Goal: Answer question/provide support: Share knowledge or assist other users

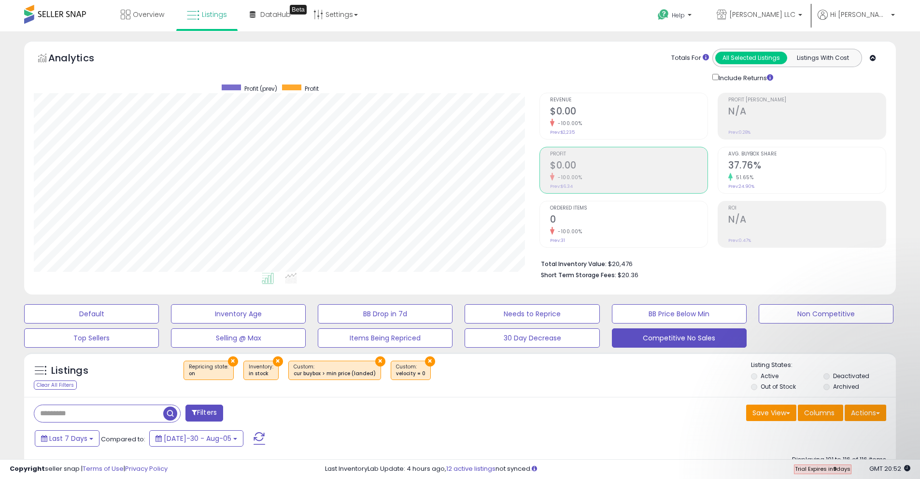
scroll to position [249, 0]
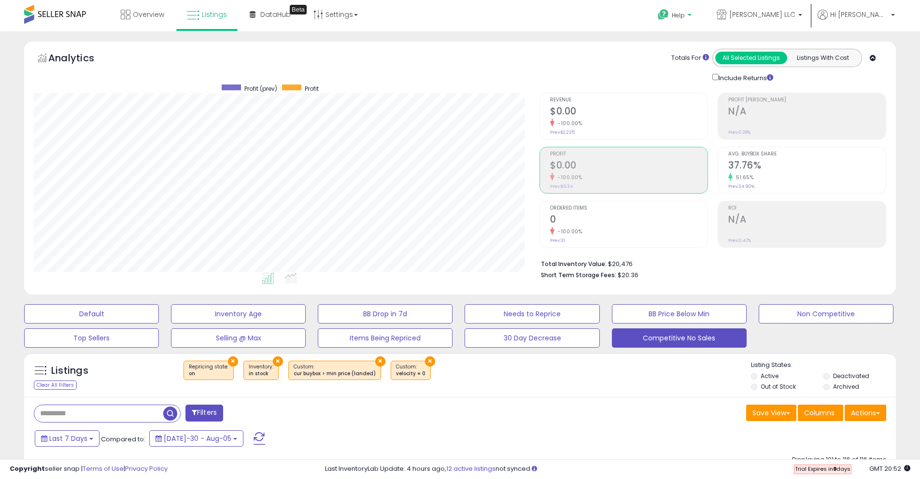
click at [684, 14] on span "Help" at bounding box center [677, 15] width 13 height 8
click at [711, 51] on link "Contact Support" at bounding box center [685, 51] width 52 height 9
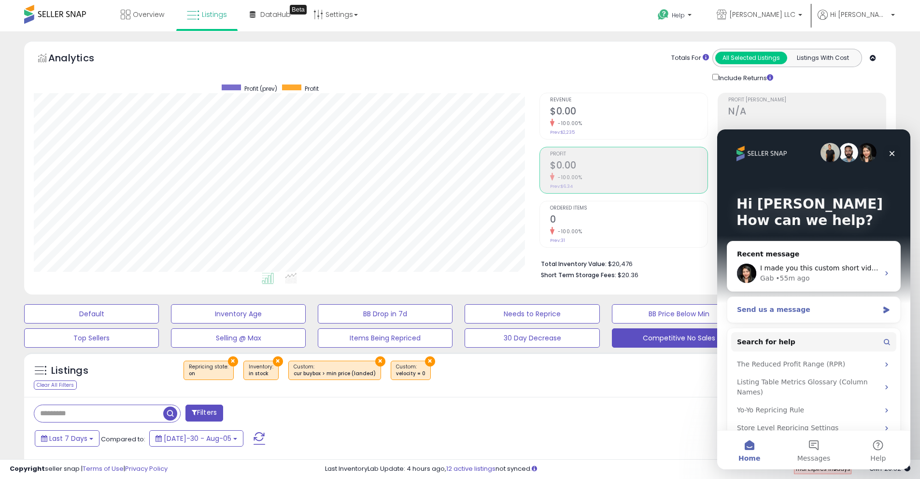
scroll to position [4, 0]
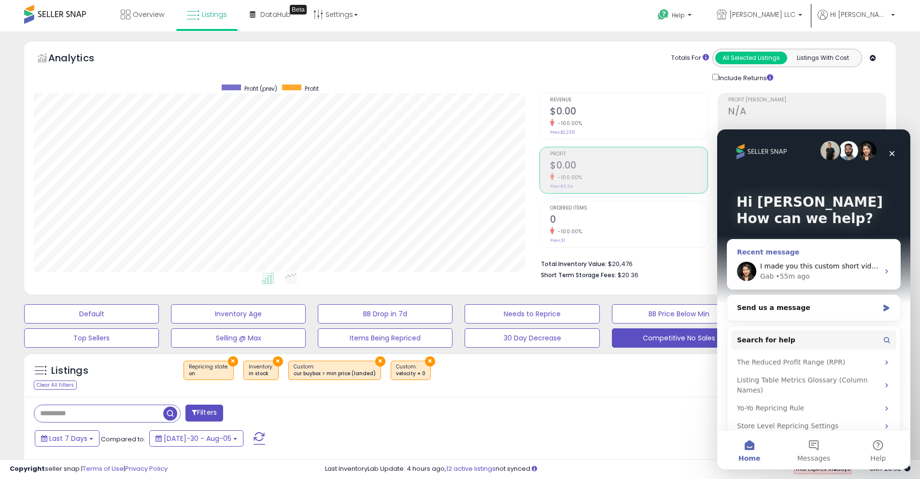
click at [816, 274] on div "Gab • 55m ago" at bounding box center [819, 276] width 119 height 10
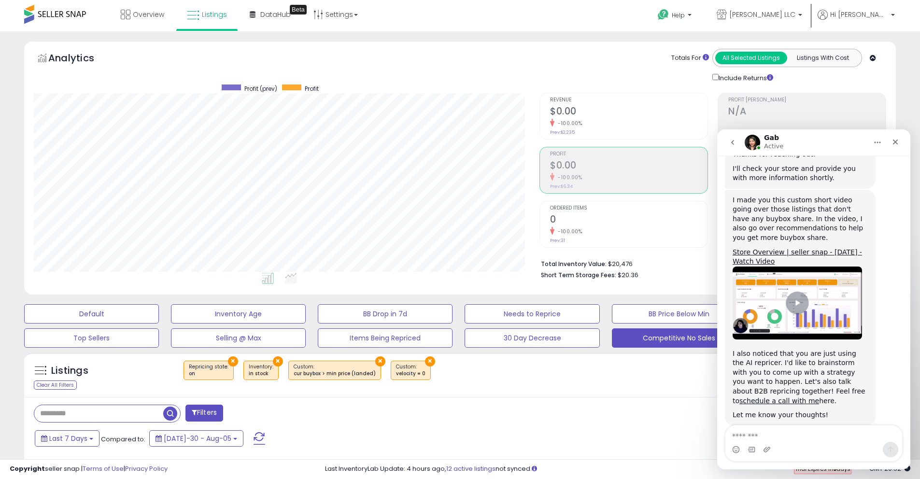
scroll to position [249, 0]
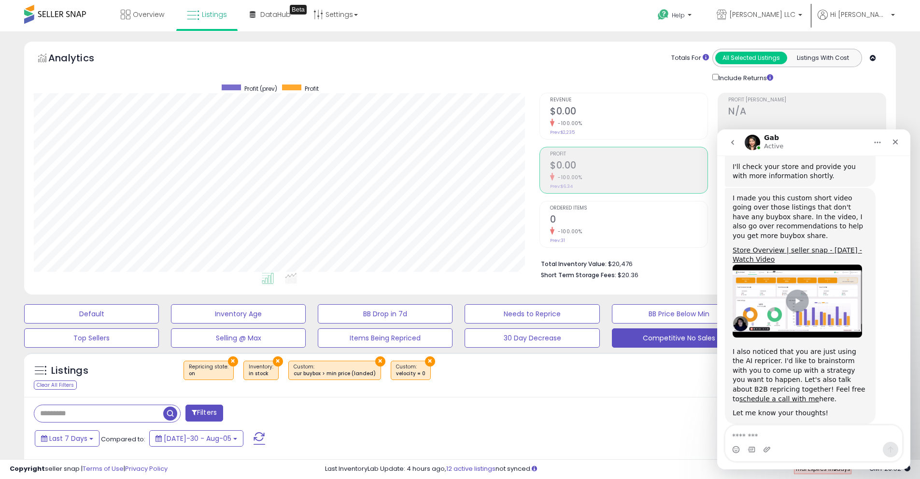
click at [824, 376] on div "I also noticed that you are just using the AI repricer. I'd like to brainstorm …" at bounding box center [799, 375] width 135 height 57
click at [819, 395] on link "schedule a call with me" at bounding box center [779, 399] width 80 height 8
click at [828, 293] on img "Gab says…" at bounding box center [796, 301] width 129 height 73
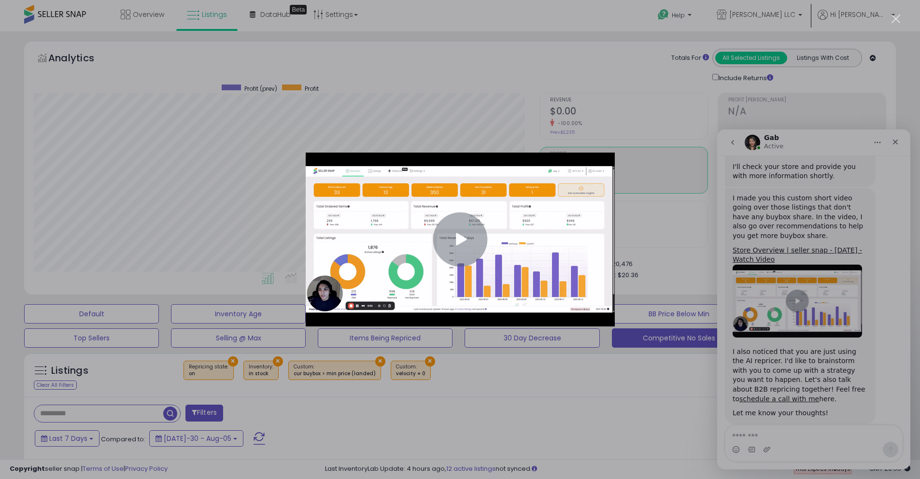
scroll to position [0, 0]
click at [376, 221] on img "Close" at bounding box center [460, 240] width 309 height 174
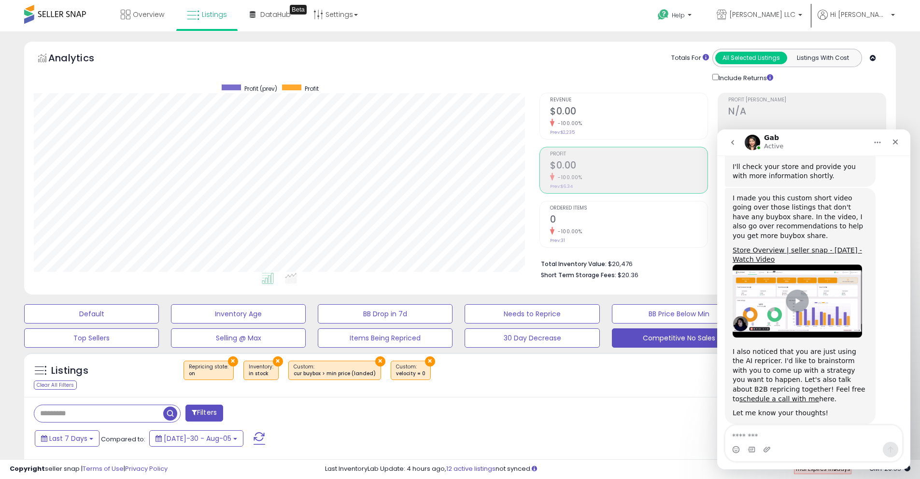
click at [800, 278] on img "Gab says…" at bounding box center [796, 301] width 129 height 73
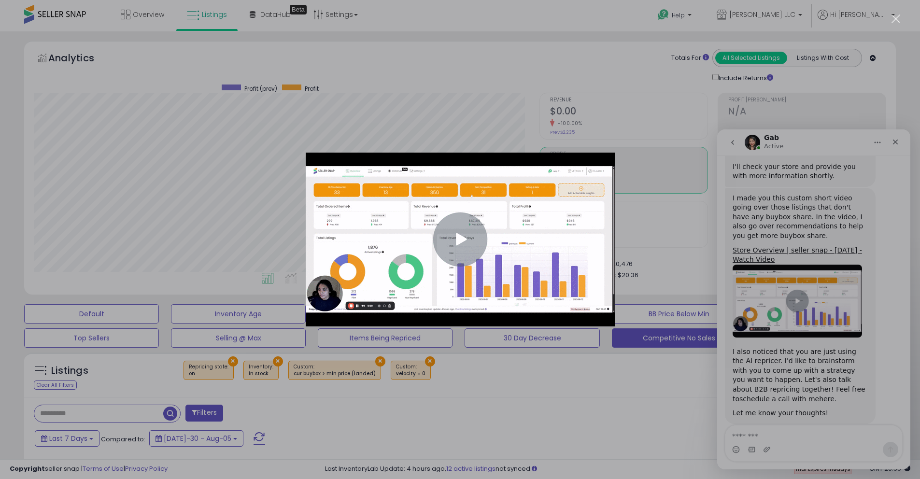
click at [447, 245] on img "Close" at bounding box center [460, 240] width 309 height 174
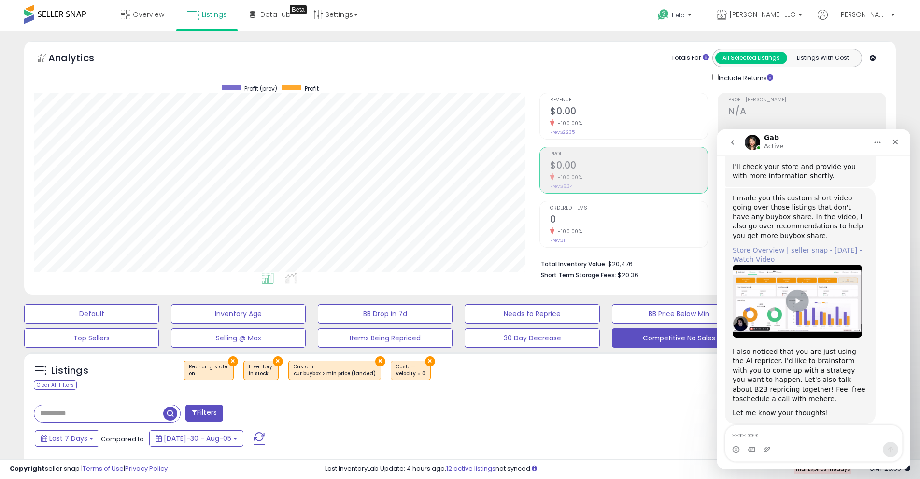
click at [772, 246] on link "Store Overview | seller snap - [DATE] - Watch Video" at bounding box center [796, 254] width 129 height 17
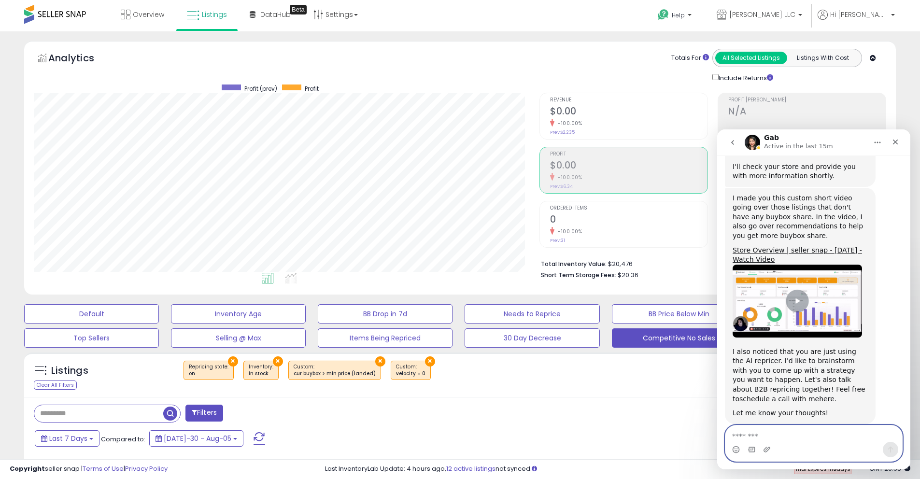
click at [762, 438] on textarea "Message…" at bounding box center [813, 433] width 177 height 16
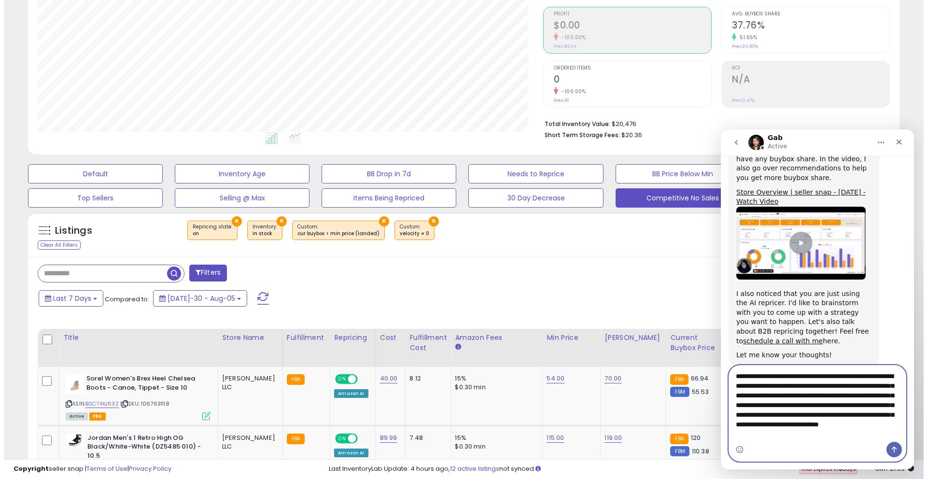
scroll to position [49, 0]
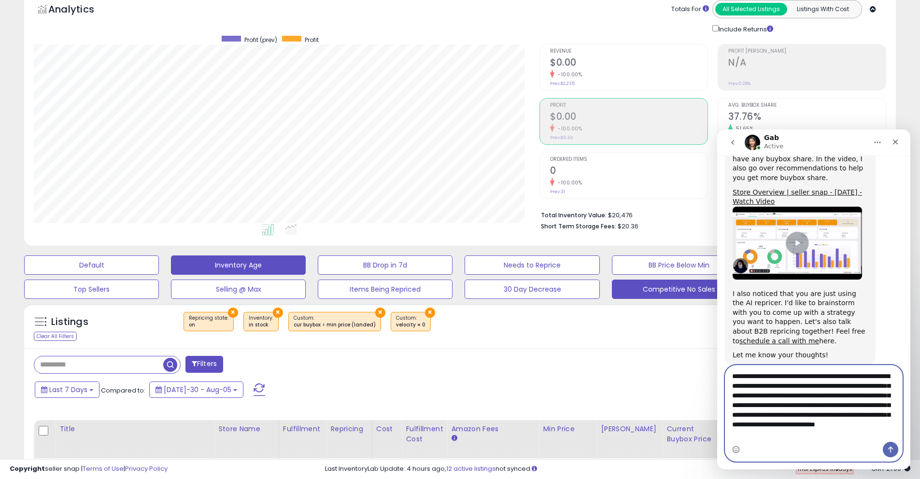
type textarea "**********"
click at [159, 266] on button "Inventory Age" at bounding box center [91, 264] width 135 height 19
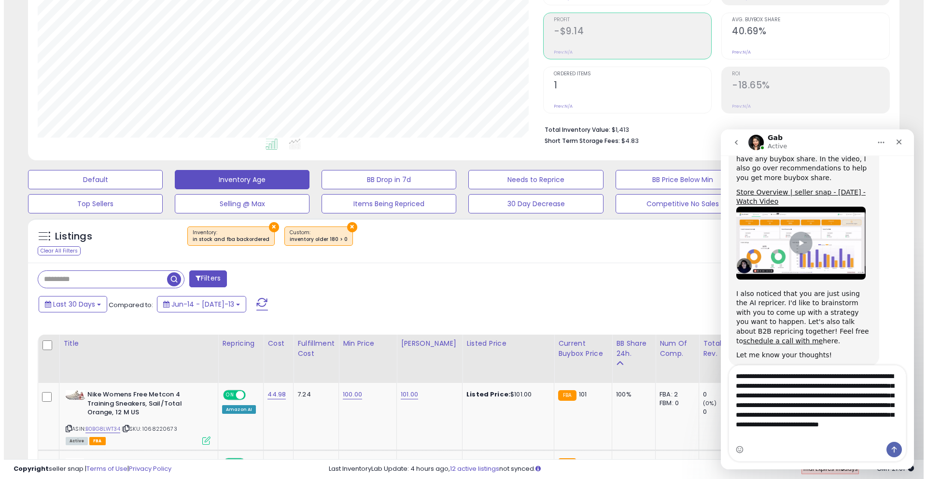
scroll to position [25, 0]
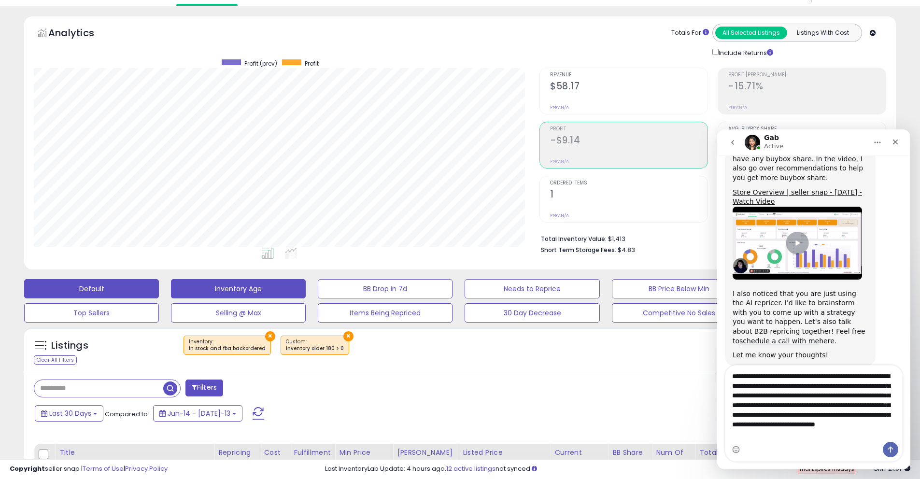
click at [143, 294] on button "Default" at bounding box center [91, 288] width 135 height 19
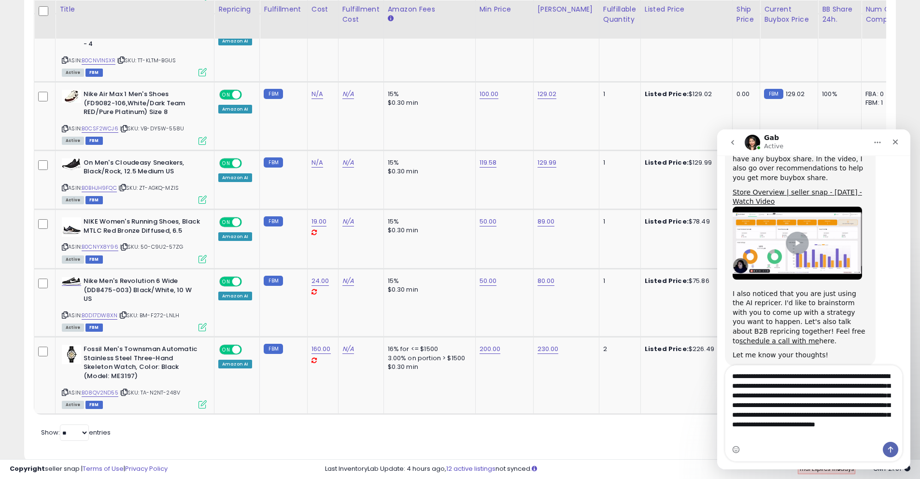
scroll to position [1757, 0]
click at [79, 424] on select "** **" at bounding box center [74, 432] width 29 height 16
select select "**"
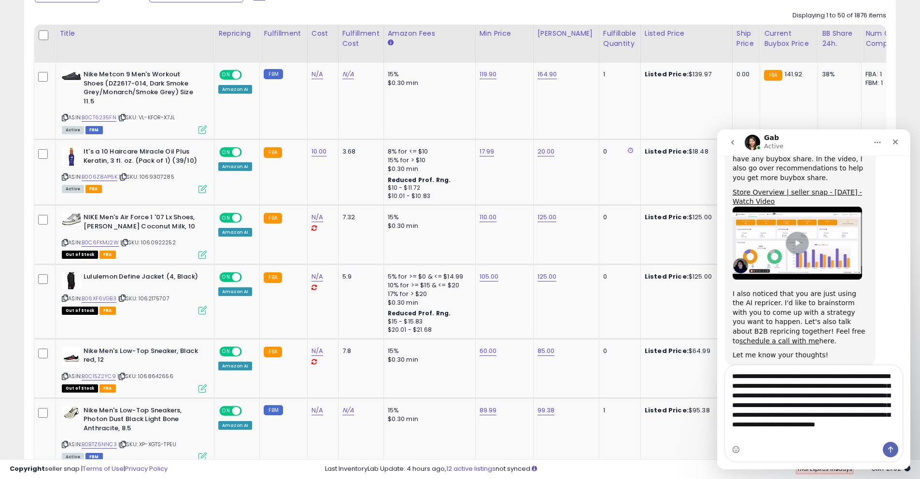
scroll to position [352, 0]
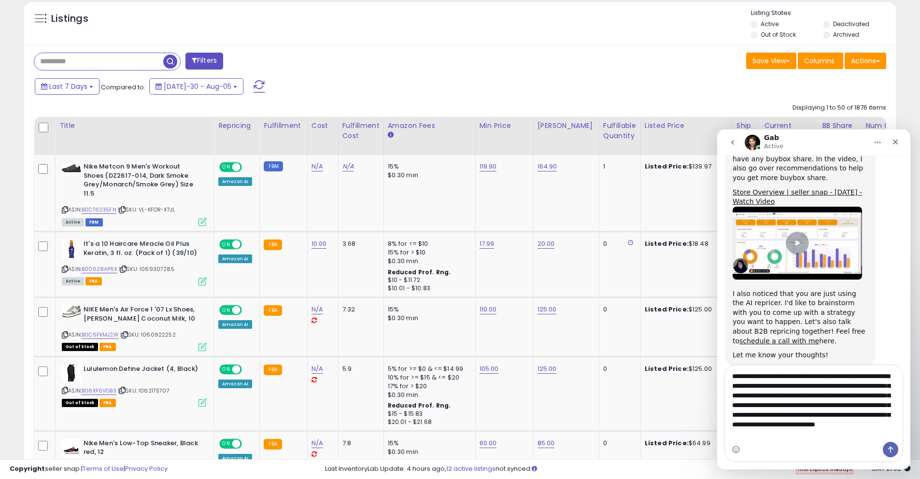
click at [765, 35] on label "Out of Stock" at bounding box center [777, 34] width 35 height 8
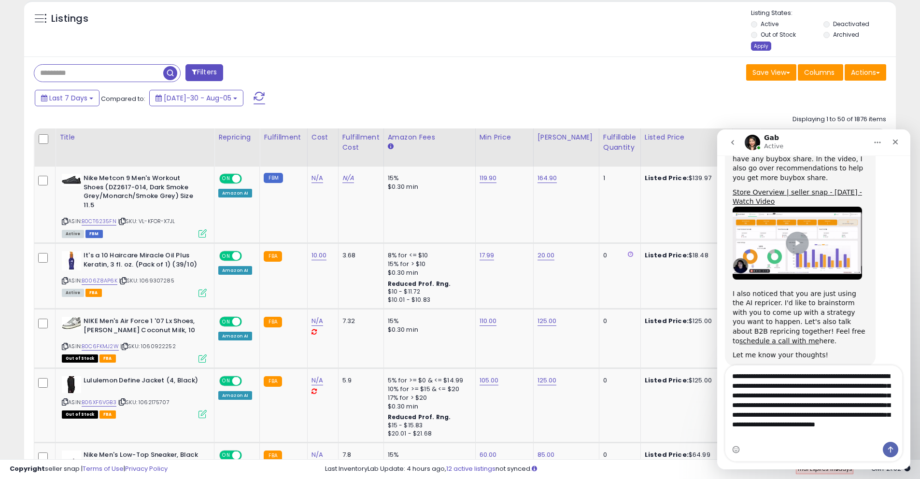
click at [760, 47] on div "Apply" at bounding box center [761, 46] width 20 height 9
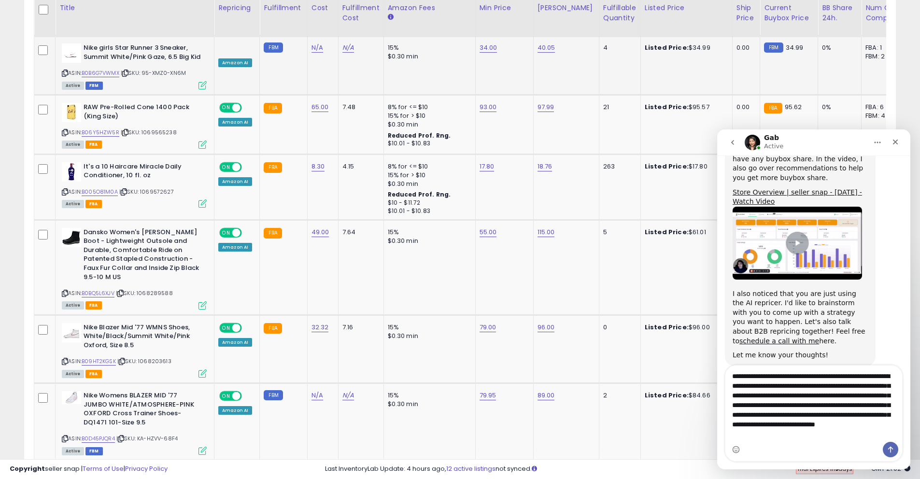
scroll to position [1335, 0]
click at [62, 129] on icon at bounding box center [65, 131] width 6 height 5
click at [854, 440] on textarea "**********" at bounding box center [813, 402] width 177 height 74
paste textarea "**********"
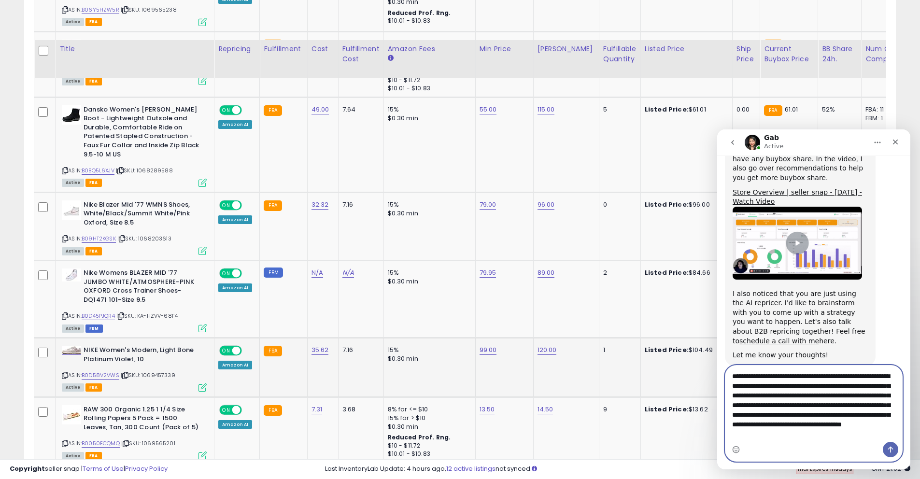
scroll to position [1410, 0]
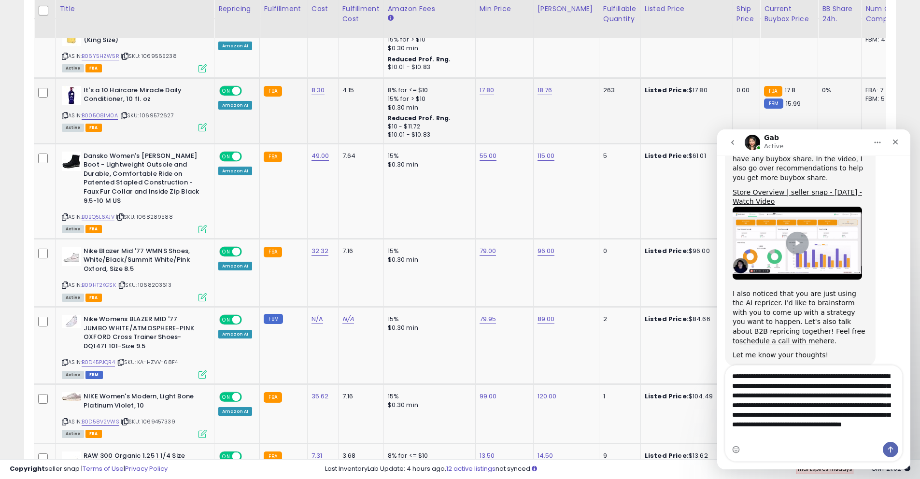
click at [65, 113] on icon at bounding box center [65, 115] width 6 height 5
click at [897, 437] on textarea "**********" at bounding box center [813, 402] width 177 height 74
paste textarea "**********"
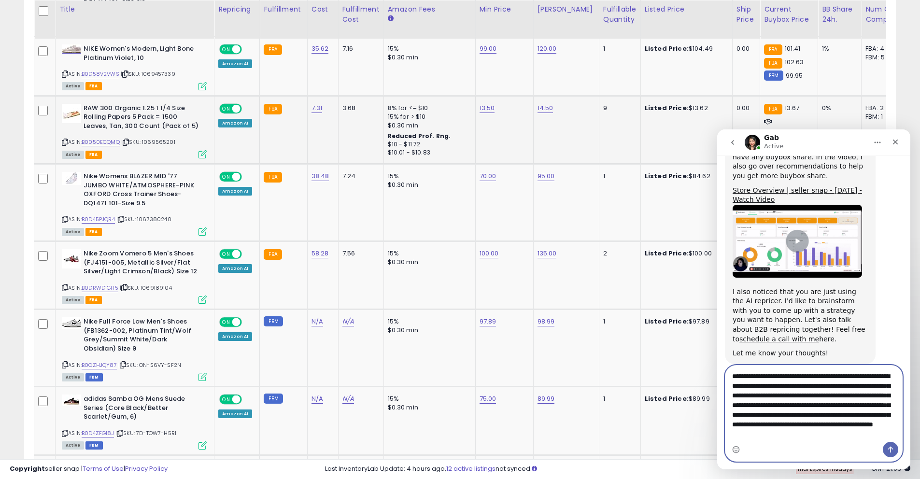
scroll to position [1758, 0]
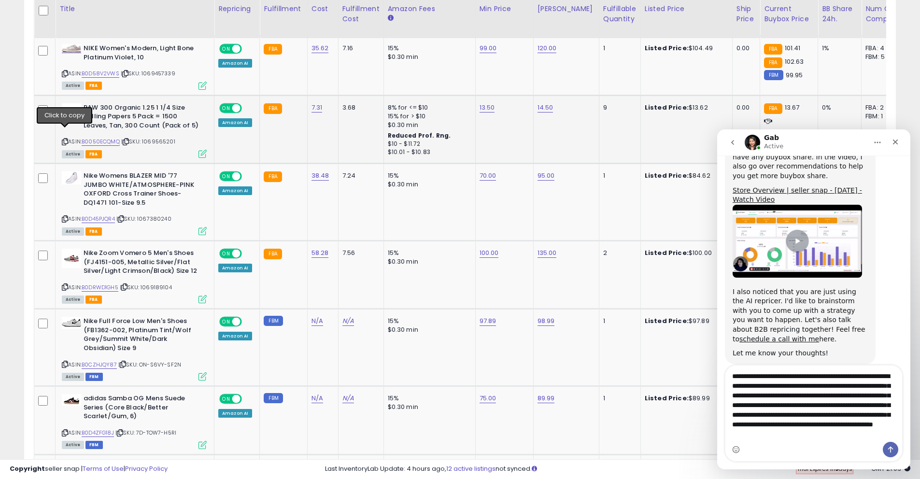
click at [67, 139] on icon at bounding box center [65, 141] width 6 height 5
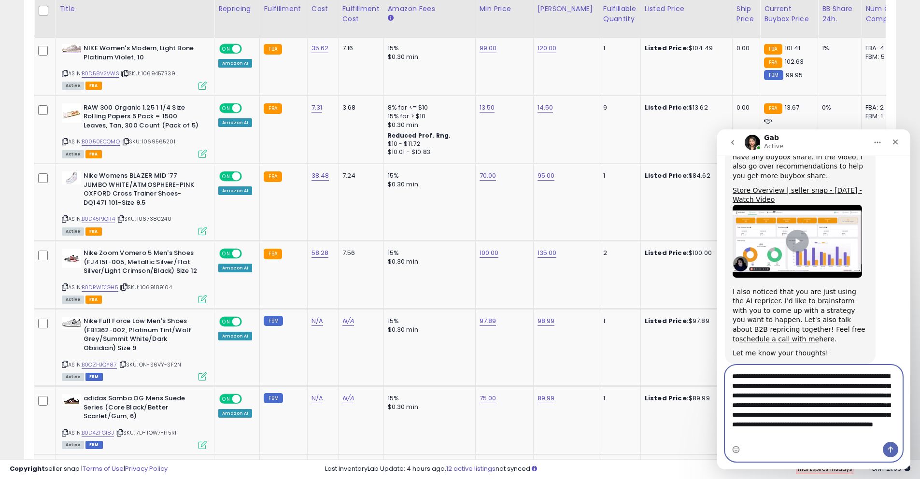
click at [781, 439] on textarea "**********" at bounding box center [813, 403] width 177 height 76
click at [780, 439] on textarea "**********" at bounding box center [813, 403] width 177 height 76
paste textarea "**********"
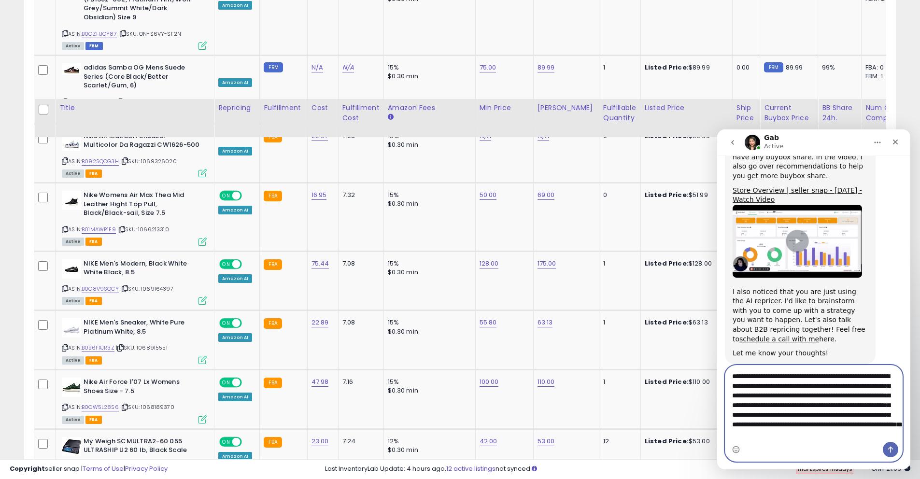
scroll to position [2188, 0]
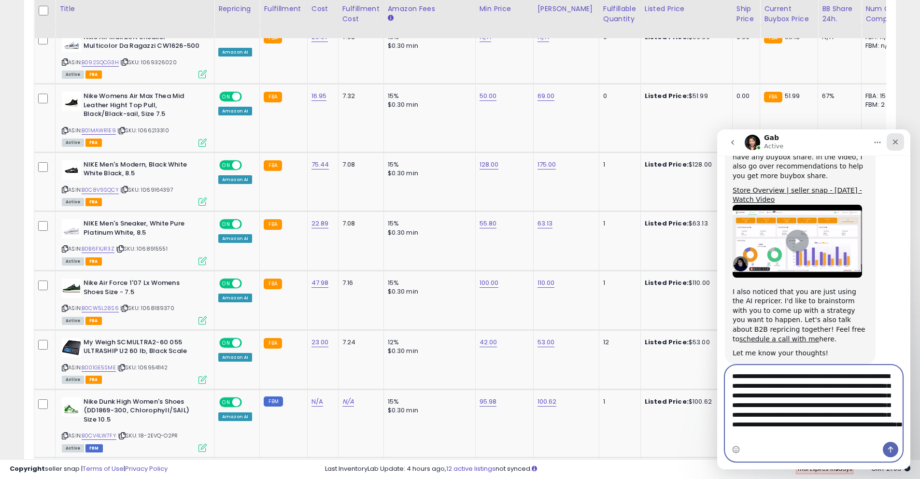
type textarea "**********"
drag, startPoint x: 901, startPoint y: 143, endPoint x: 1617, endPoint y: 273, distance: 728.5
click at [901, 143] on div "Close" at bounding box center [894, 141] width 17 height 17
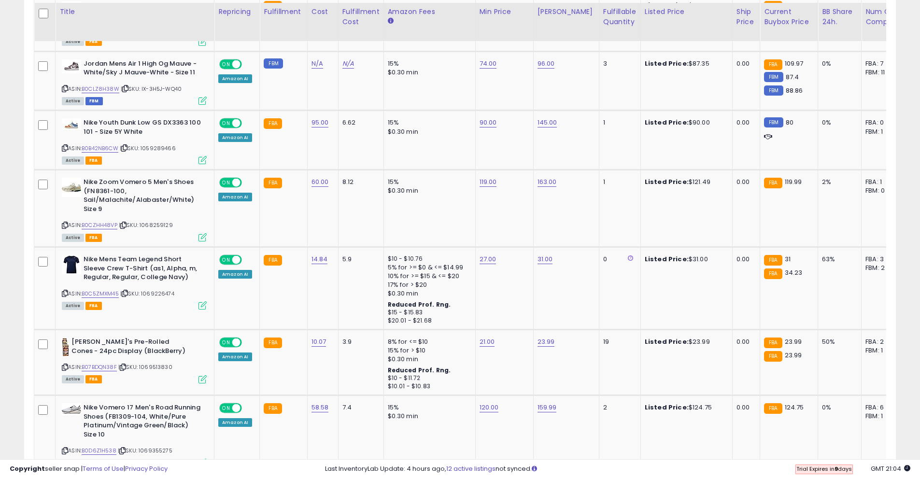
scroll to position [3504, 0]
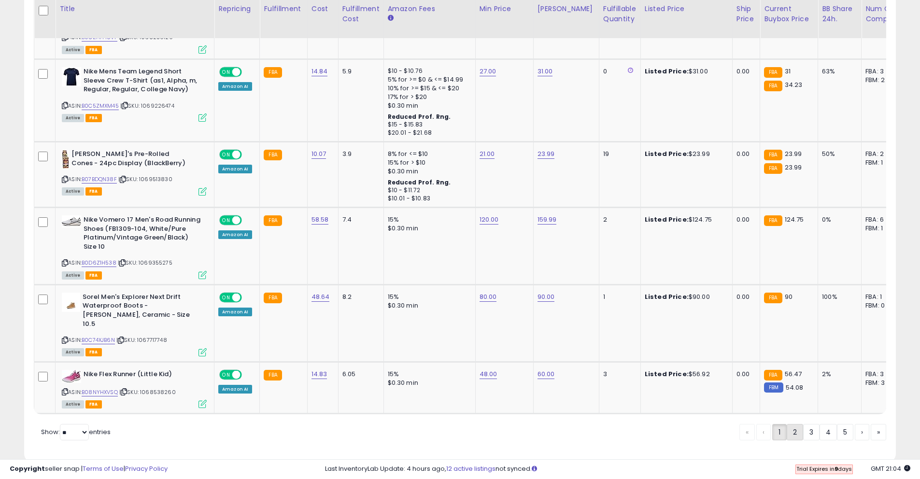
click at [819, 424] on link "2" at bounding box center [827, 432] width 17 height 16
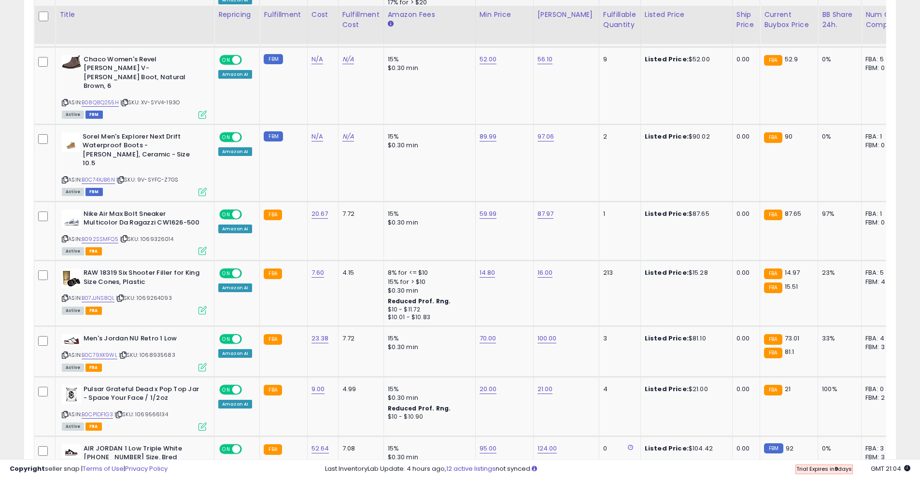
scroll to position [1837, 0]
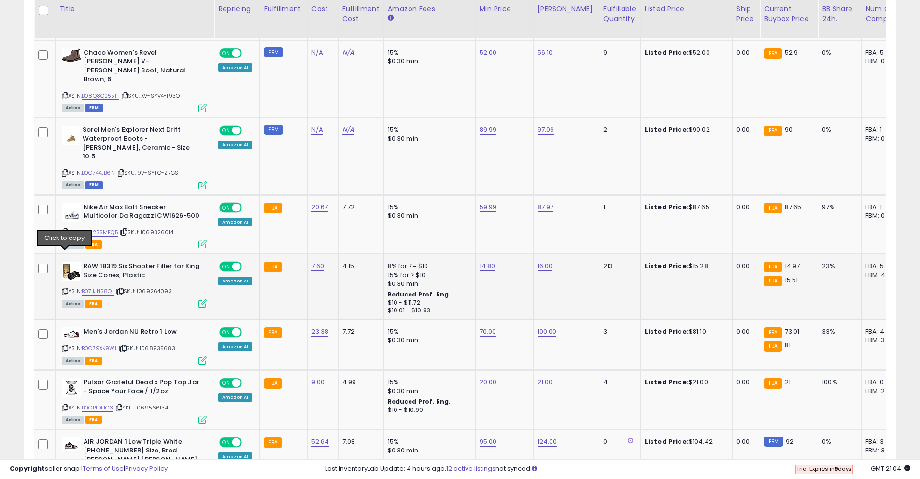
drag, startPoint x: 65, startPoint y: 256, endPoint x: 93, endPoint y: 263, distance: 28.8
click at [66, 289] on icon at bounding box center [65, 291] width 6 height 5
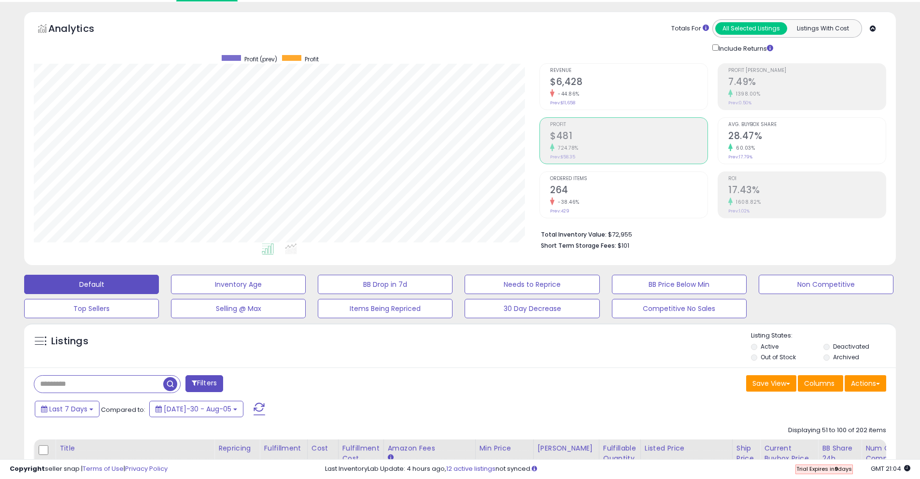
scroll to position [0, 0]
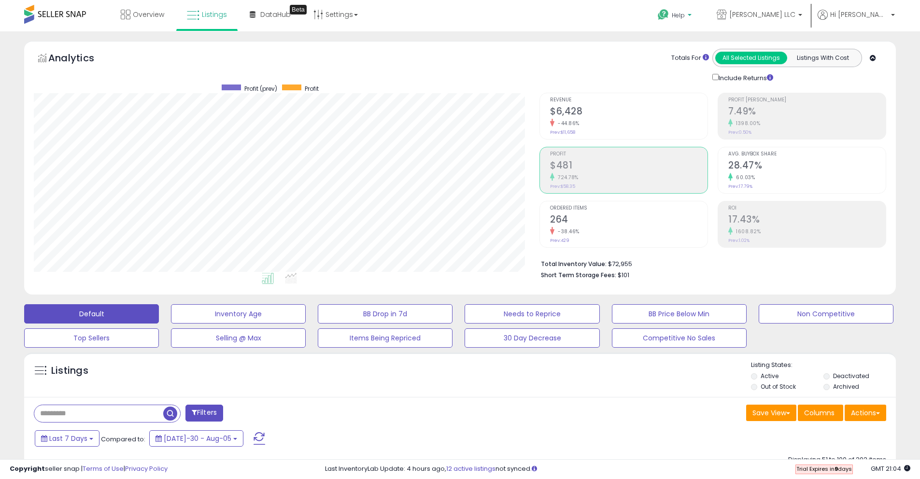
click at [684, 18] on span "Help" at bounding box center [677, 15] width 13 height 8
click at [711, 49] on link "Contact Support" at bounding box center [685, 51] width 52 height 9
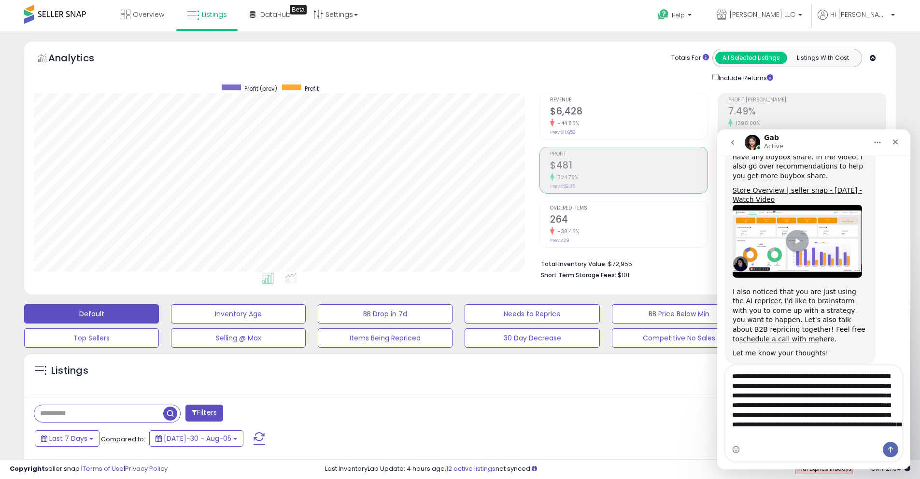
scroll to position [17, 0]
click at [829, 437] on textarea "**********" at bounding box center [813, 403] width 177 height 76
type textarea "**********"
drag, startPoint x: 898, startPoint y: 140, endPoint x: 1571, endPoint y: 331, distance: 699.8
click at [898, 140] on icon "Close" at bounding box center [895, 142] width 8 height 8
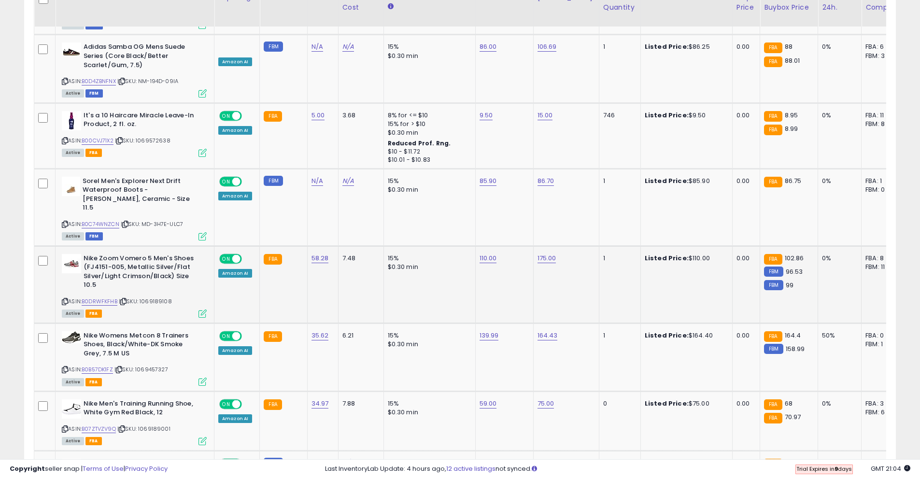
scroll to position [3223, 0]
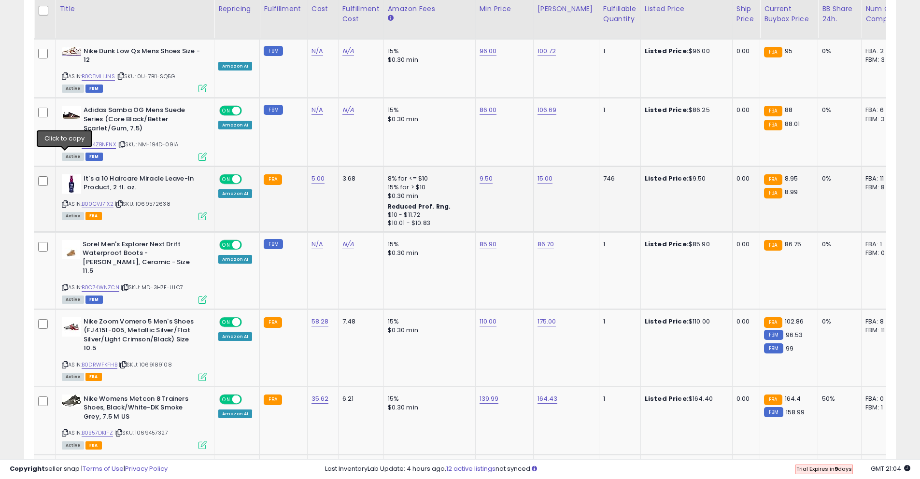
drag, startPoint x: 64, startPoint y: 156, endPoint x: 75, endPoint y: 160, distance: 11.8
click at [64, 201] on icon at bounding box center [65, 203] width 6 height 5
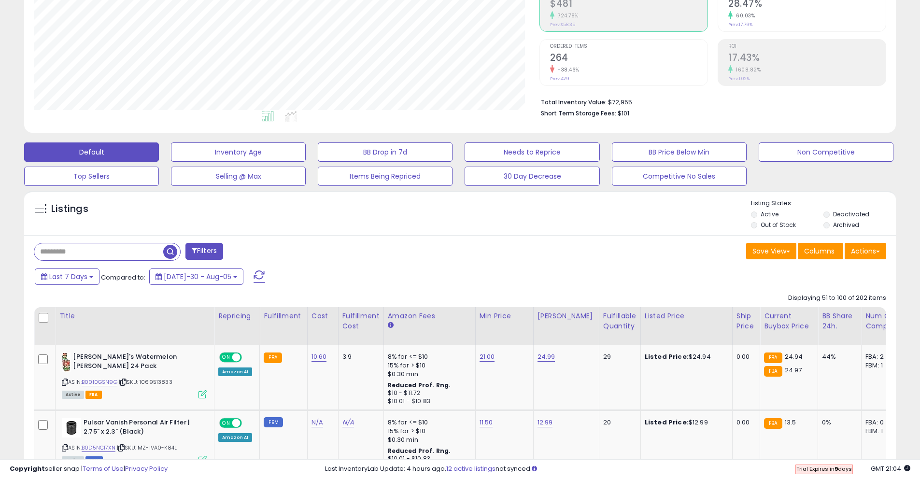
scroll to position [0, 0]
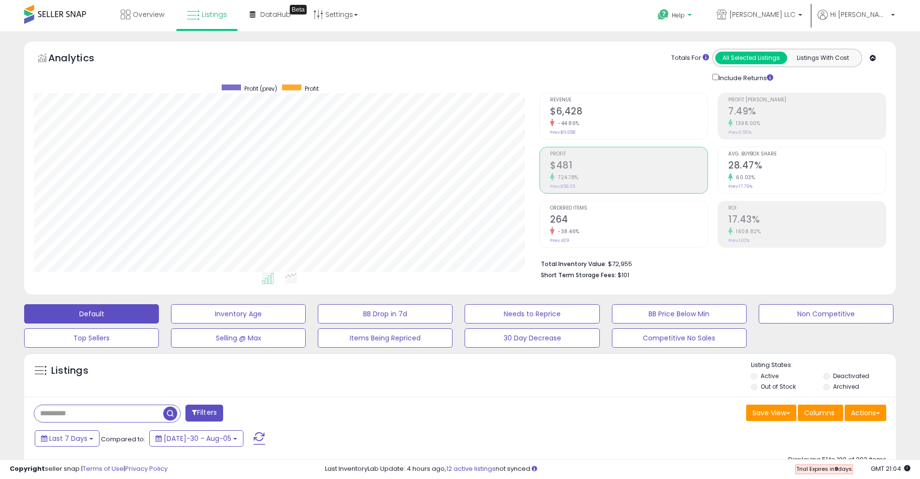
click at [694, 21] on p "Help" at bounding box center [675, 16] width 37 height 11
click at [711, 52] on link "Contact Support" at bounding box center [685, 51] width 52 height 9
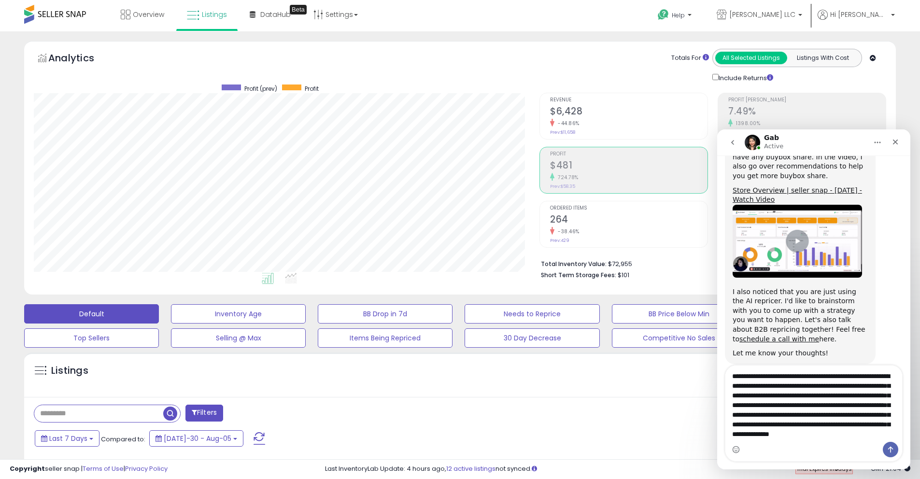
scroll to position [17, 0]
click at [870, 438] on textarea "**********" at bounding box center [813, 403] width 177 height 76
type textarea "**********"
click at [899, 143] on div "Close" at bounding box center [894, 141] width 17 height 17
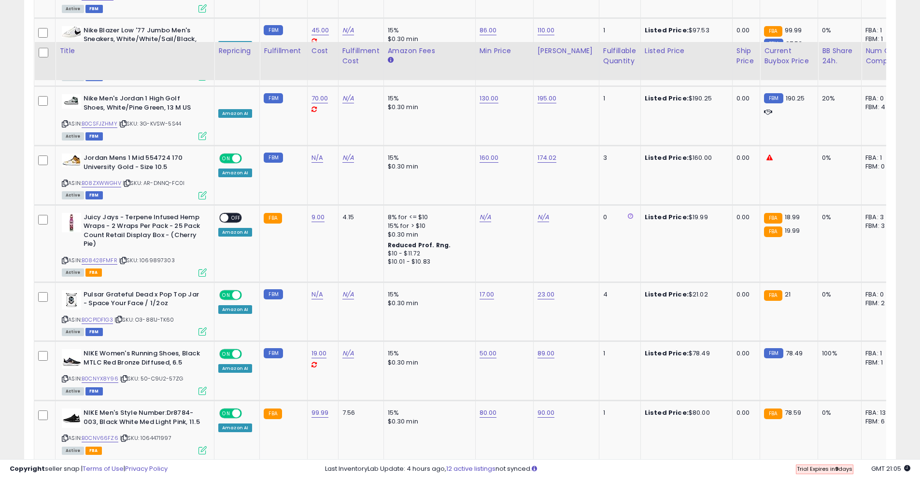
scroll to position [2447, 0]
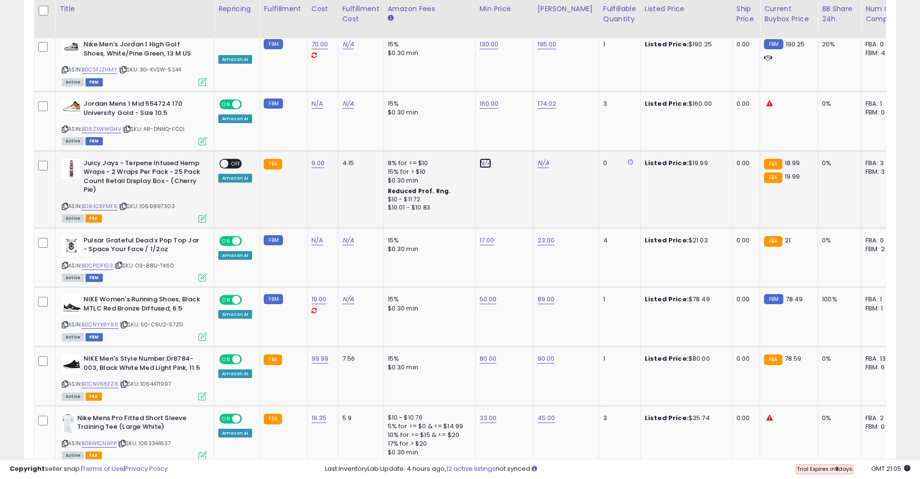
click at [480, 158] on link "N/A" at bounding box center [485, 163] width 12 height 10
type input "****"
click at [517, 94] on icon "submit" at bounding box center [514, 93] width 6 height 6
click at [541, 158] on link "N/A" at bounding box center [543, 163] width 12 height 10
type input "**"
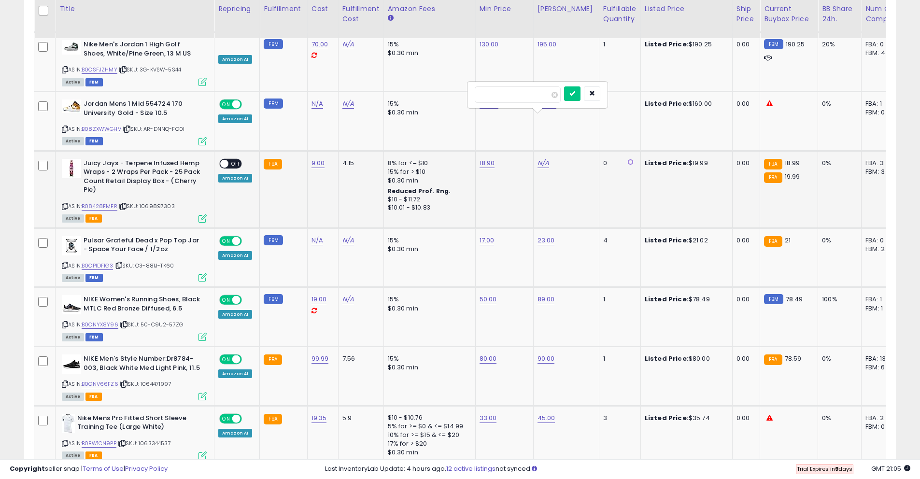
click at [568, 97] on div "**" at bounding box center [536, 94] width 125 height 17
click at [571, 96] on button "submit" at bounding box center [572, 93] width 16 height 14
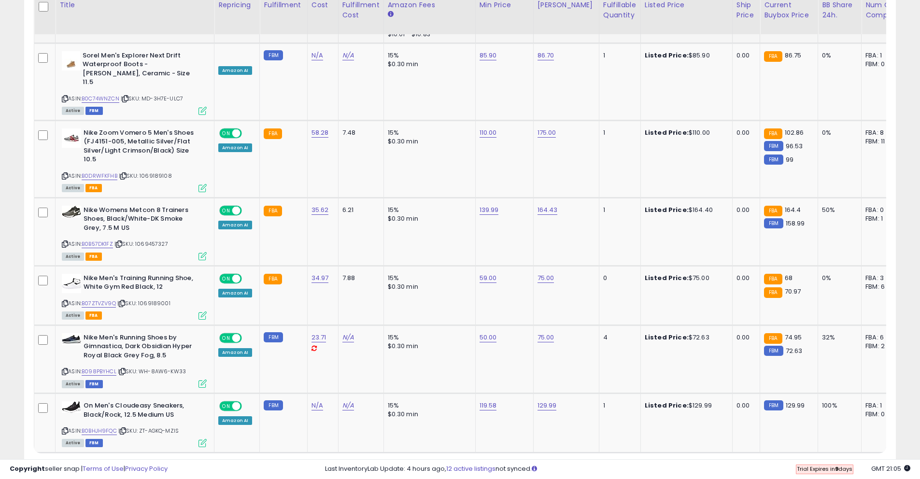
scroll to position [3420, 0]
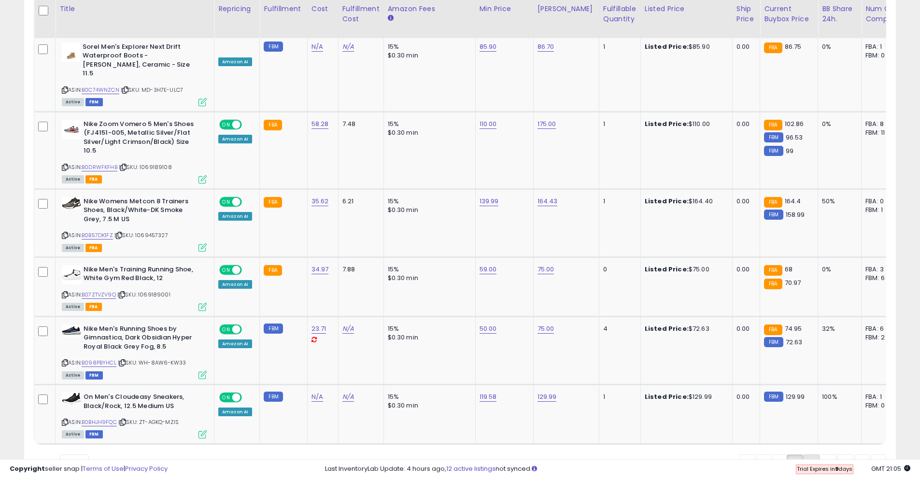
click at [836, 454] on link "3" at bounding box center [844, 462] width 16 height 16
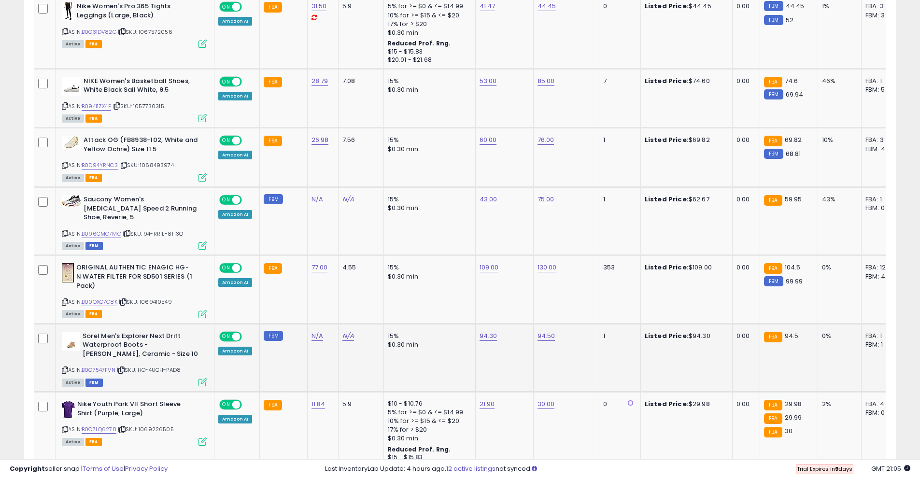
scroll to position [582, 0]
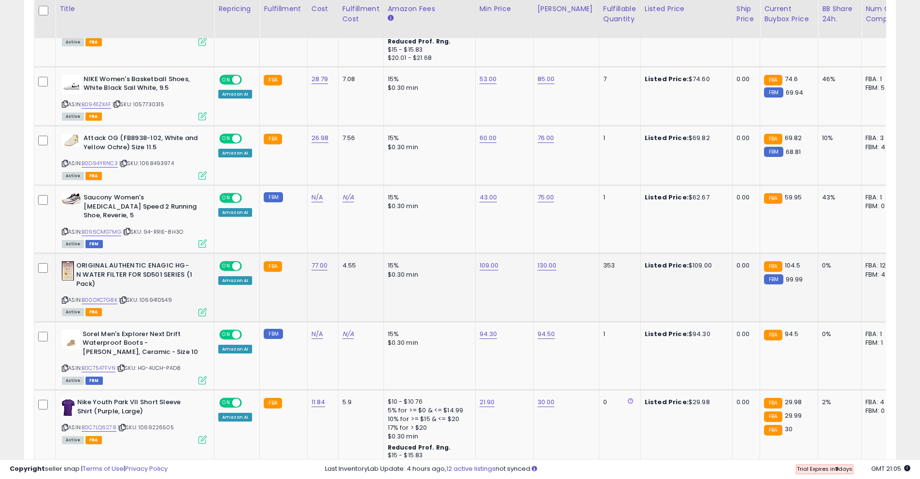
click at [64, 297] on icon at bounding box center [65, 299] width 6 height 5
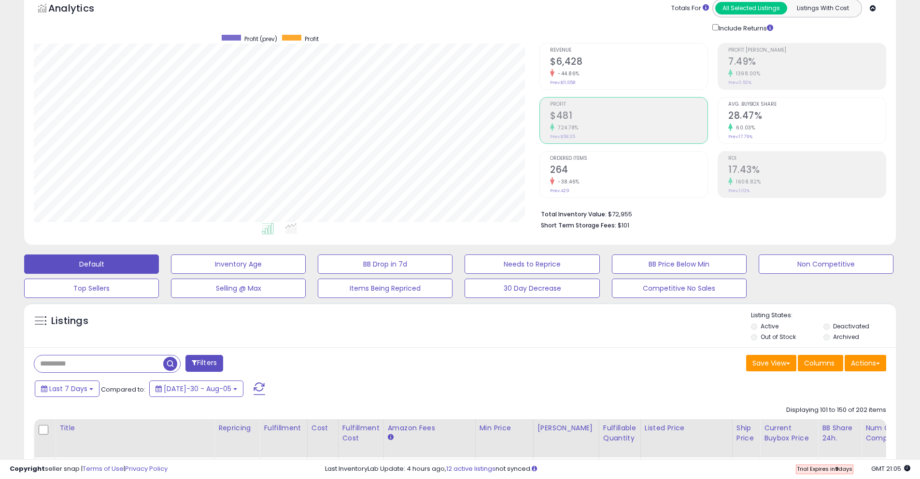
scroll to position [0, 0]
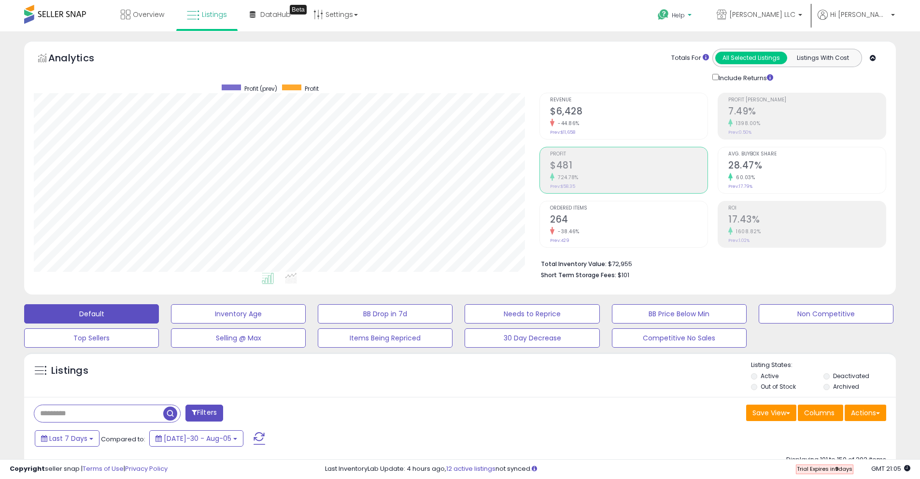
click at [684, 15] on span "Help" at bounding box center [677, 15] width 13 height 8
click at [711, 49] on link "Contact Support" at bounding box center [685, 51] width 52 height 9
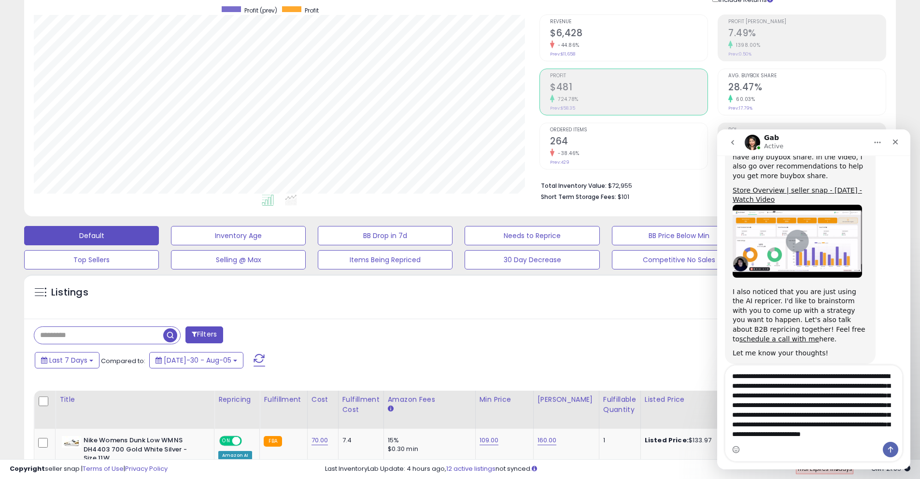
scroll to position [193, 0]
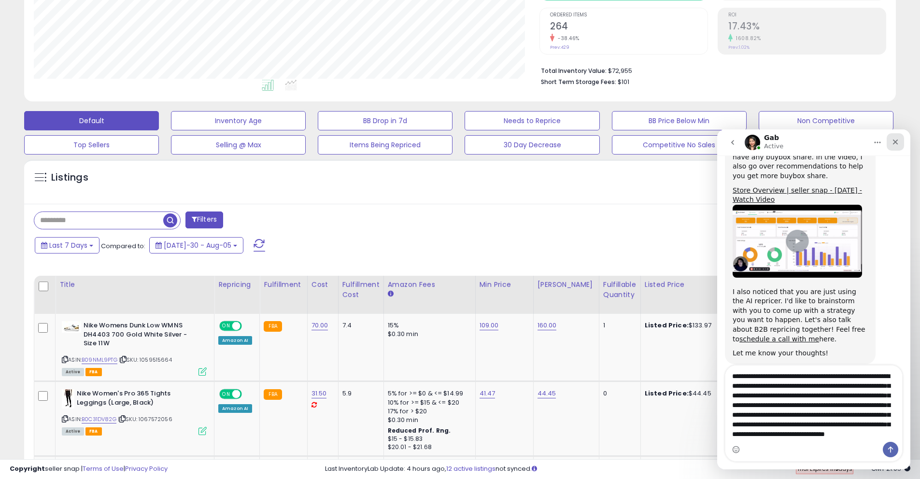
type textarea "**********"
drag, startPoint x: 893, startPoint y: 142, endPoint x: 1610, endPoint y: 271, distance: 728.4
click at [893, 142] on icon "Close" at bounding box center [895, 142] width 8 height 8
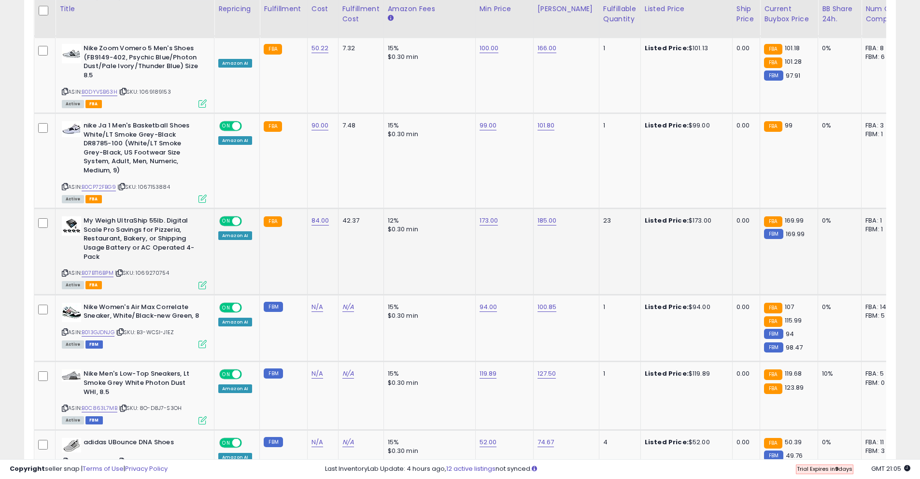
scroll to position [1169, 0]
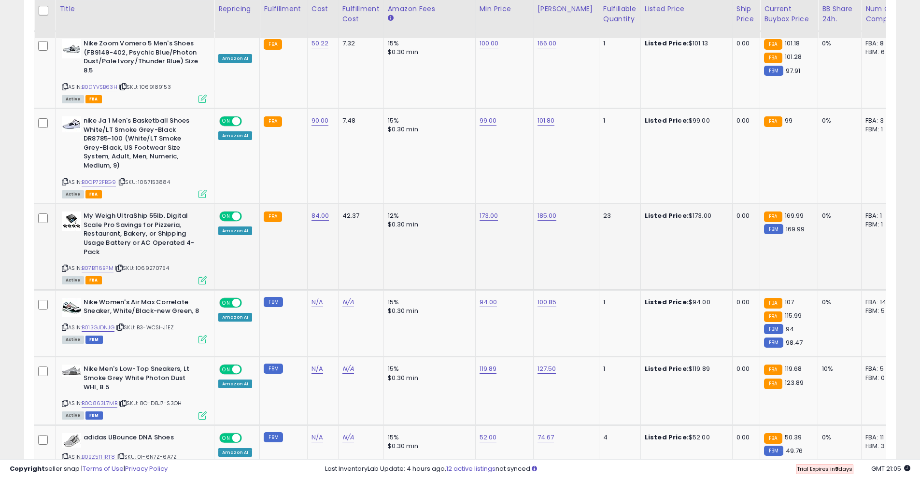
click at [63, 265] on icon at bounding box center [65, 267] width 6 height 5
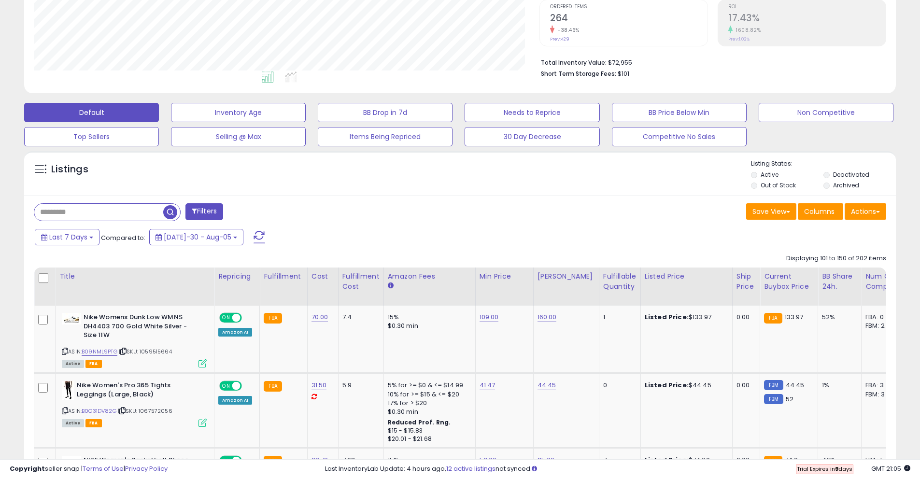
scroll to position [0, 0]
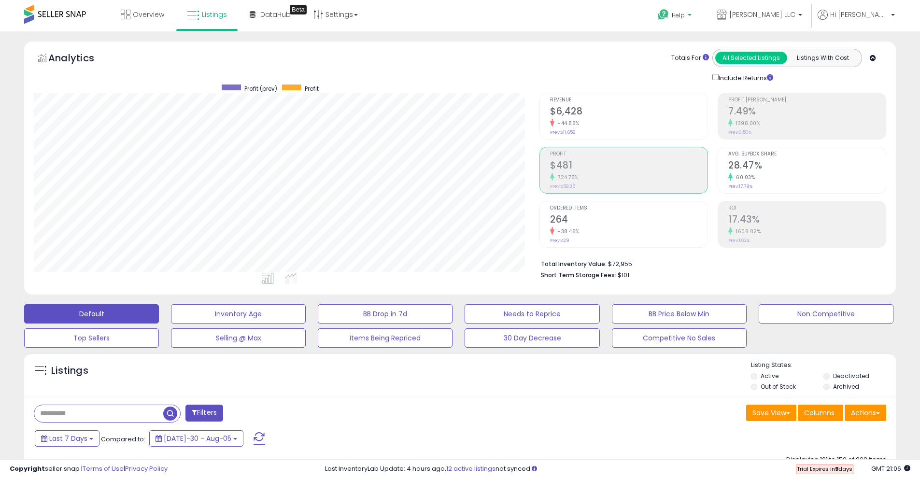
click at [684, 17] on span "Help" at bounding box center [677, 15] width 13 height 8
click at [711, 47] on link "Contact Support" at bounding box center [685, 51] width 52 height 9
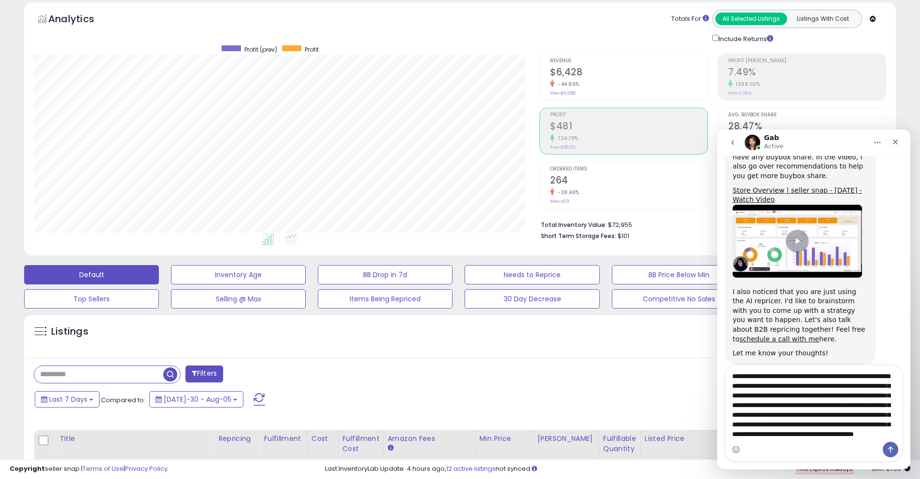
scroll to position [178, 0]
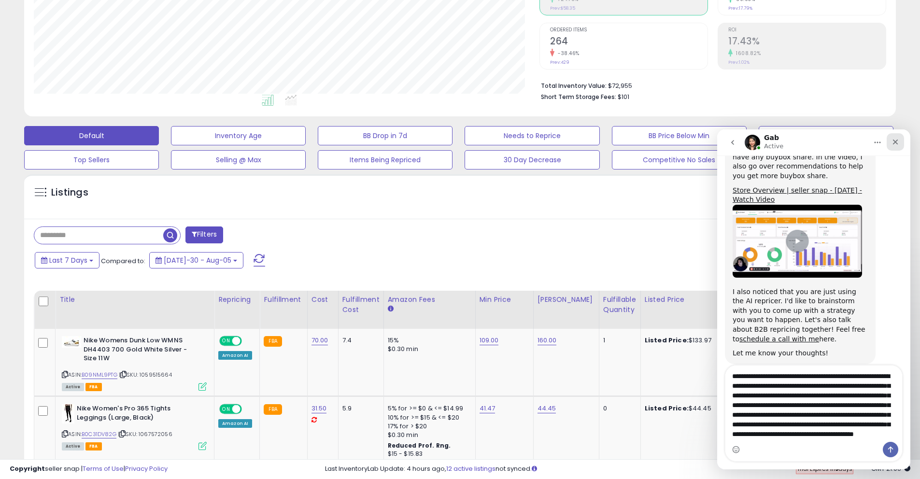
type textarea "**********"
click at [894, 145] on icon "Close" at bounding box center [895, 142] width 8 height 8
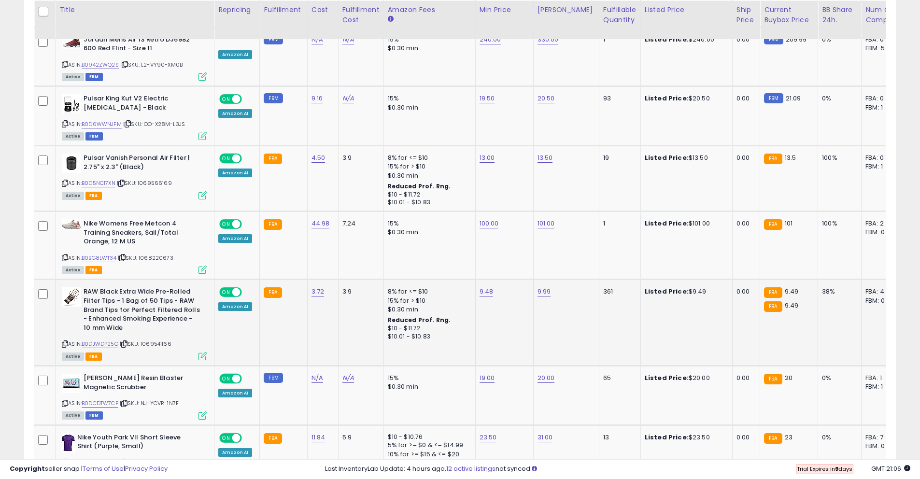
scroll to position [1894, 0]
click at [66, 340] on icon at bounding box center [65, 342] width 6 height 5
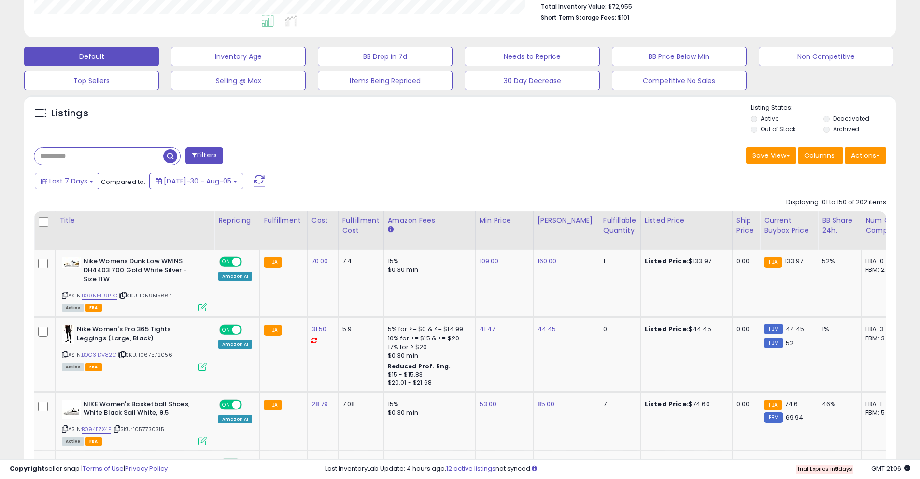
scroll to position [0, 0]
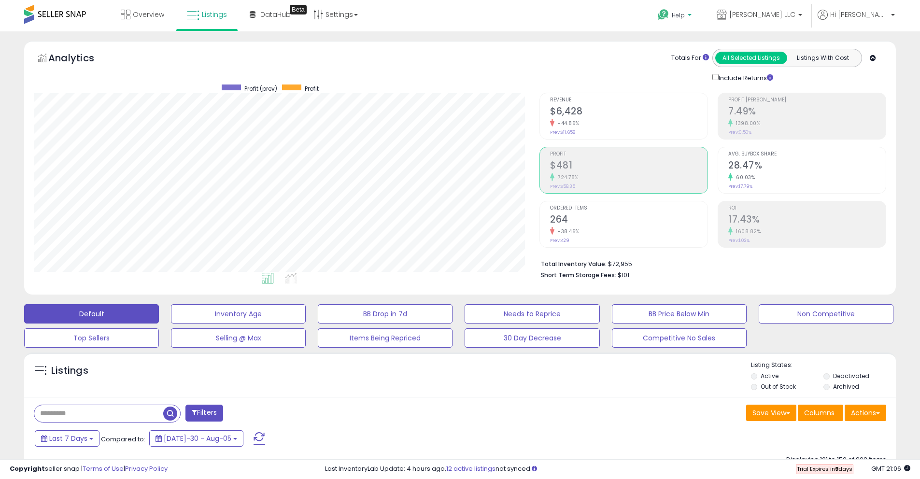
click at [684, 19] on span "Help" at bounding box center [677, 15] width 13 height 8
click at [711, 54] on link "Contact Support" at bounding box center [685, 51] width 52 height 9
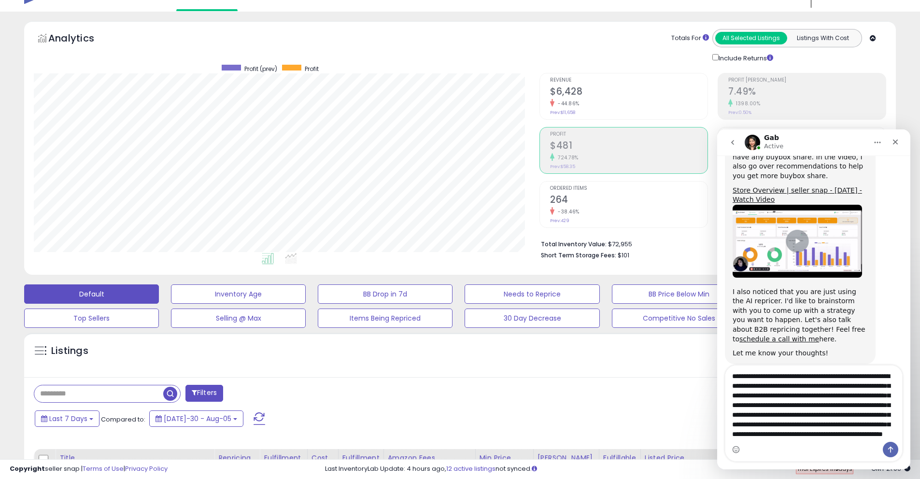
scroll to position [29, 0]
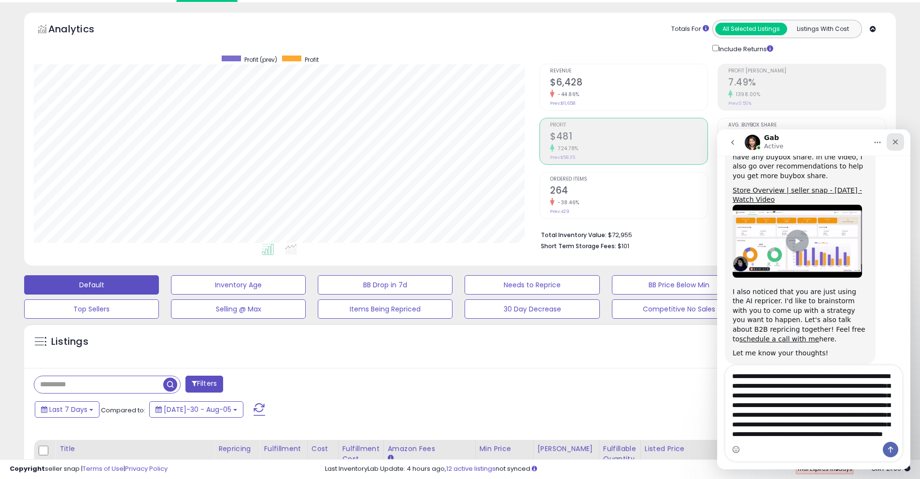
type textarea "**********"
drag, startPoint x: 900, startPoint y: 141, endPoint x: 1574, endPoint y: 320, distance: 697.6
click at [900, 141] on div "Close" at bounding box center [894, 141] width 17 height 17
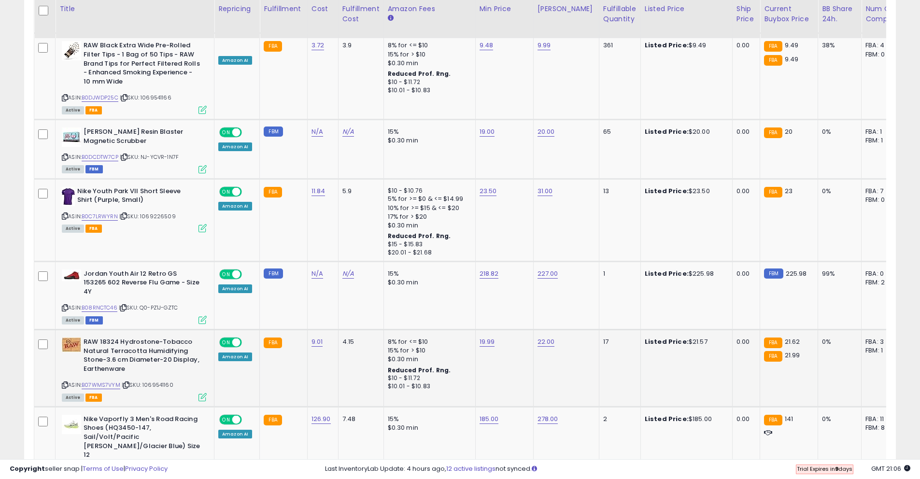
scroll to position [2141, 0]
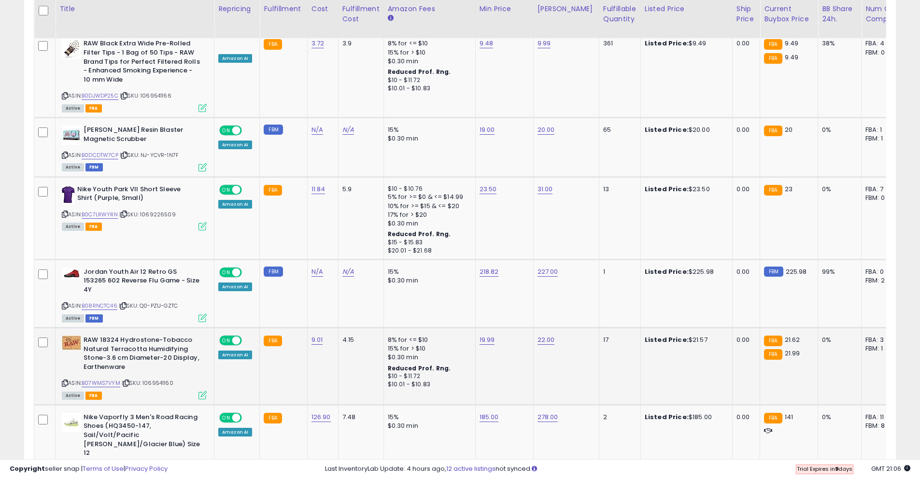
click at [67, 380] on icon at bounding box center [65, 382] width 6 height 5
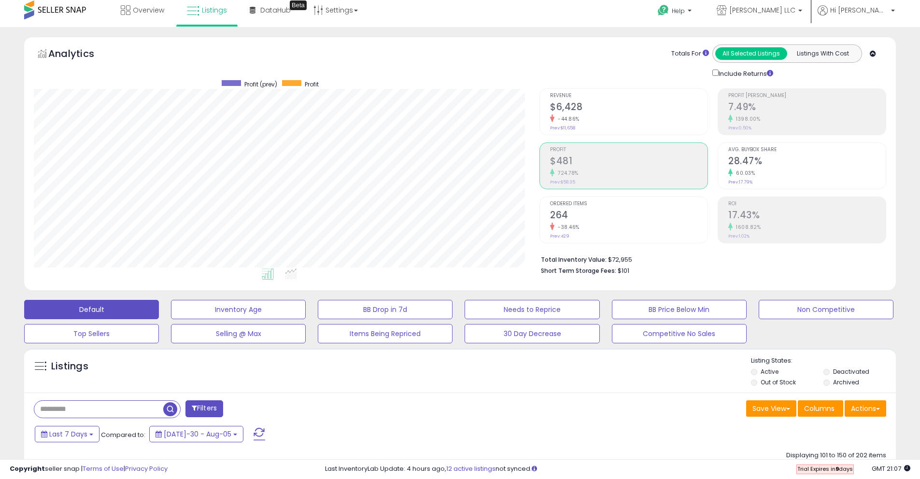
scroll to position [0, 0]
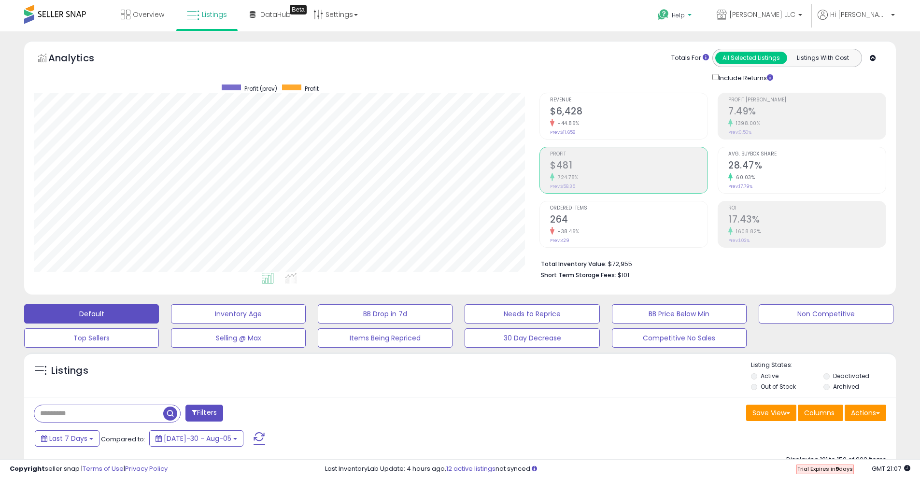
click at [684, 12] on span "Help" at bounding box center [677, 15] width 13 height 8
click at [723, 43] on li "Contact Support" at bounding box center [687, 52] width 71 height 24
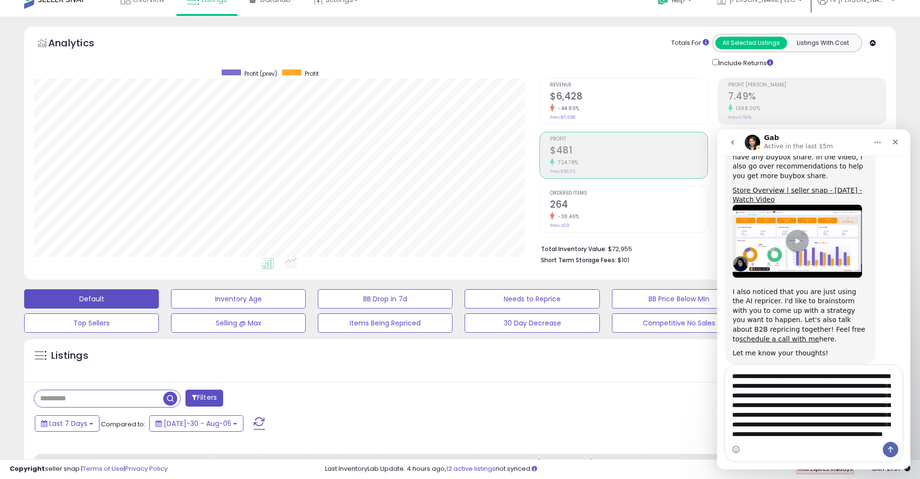
scroll to position [15, 0]
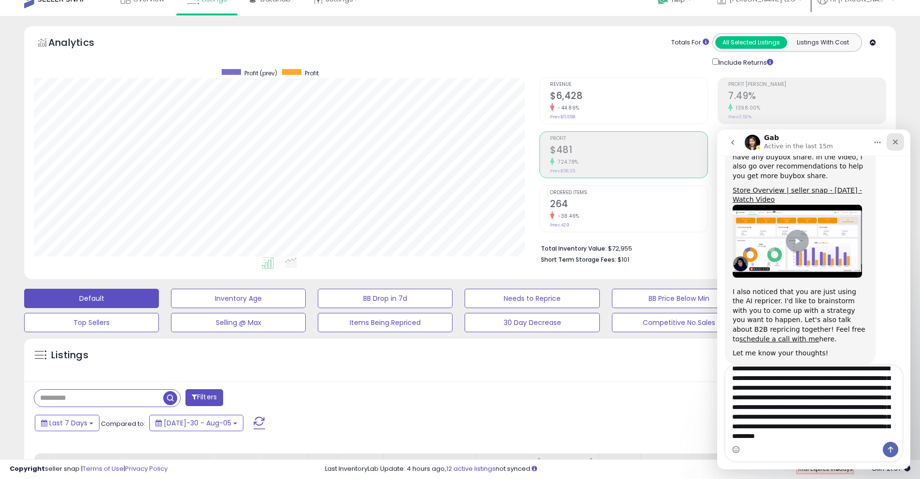
type textarea "**********"
click at [895, 139] on icon "Close" at bounding box center [895, 142] width 8 height 8
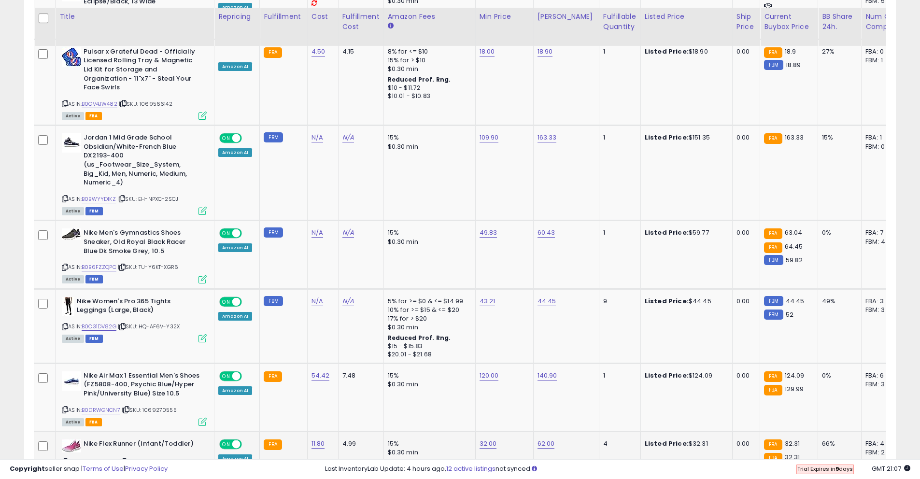
scroll to position [3559, 0]
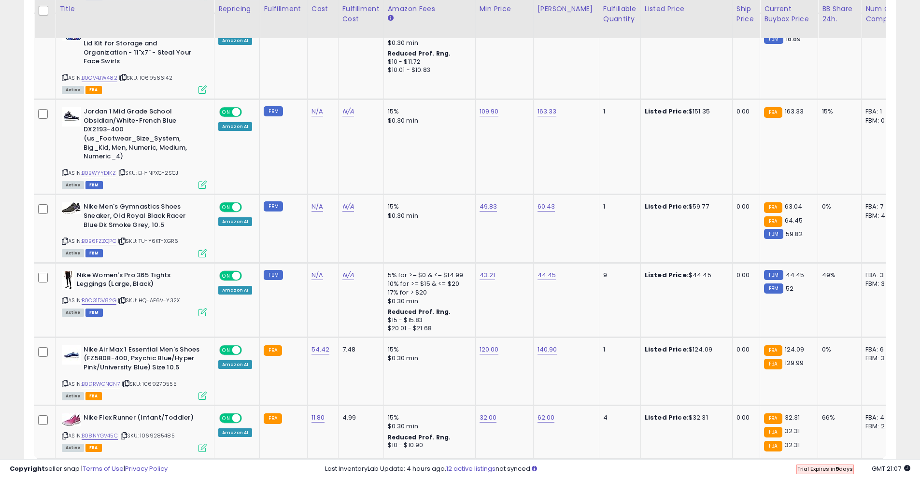
drag, startPoint x: 828, startPoint y: 412, endPoint x: 821, endPoint y: 399, distance: 14.7
click at [854, 469] on link "4" at bounding box center [861, 477] width 14 height 16
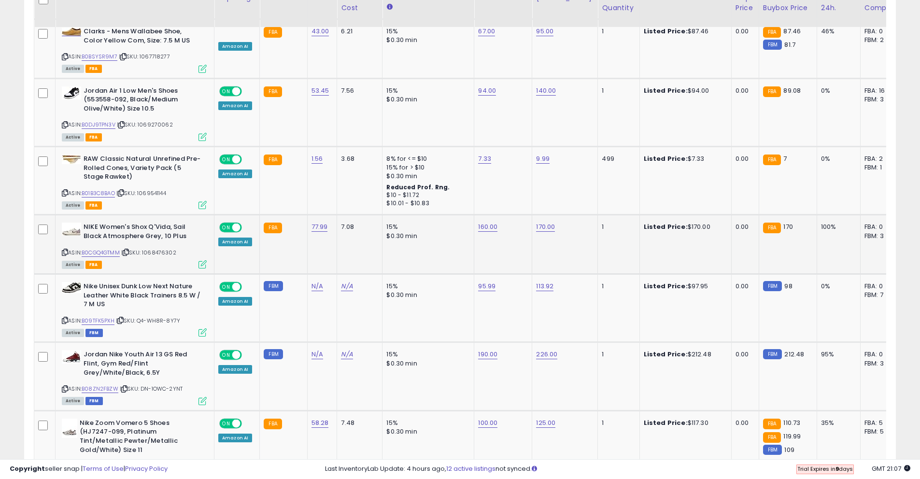
scroll to position [1421, 0]
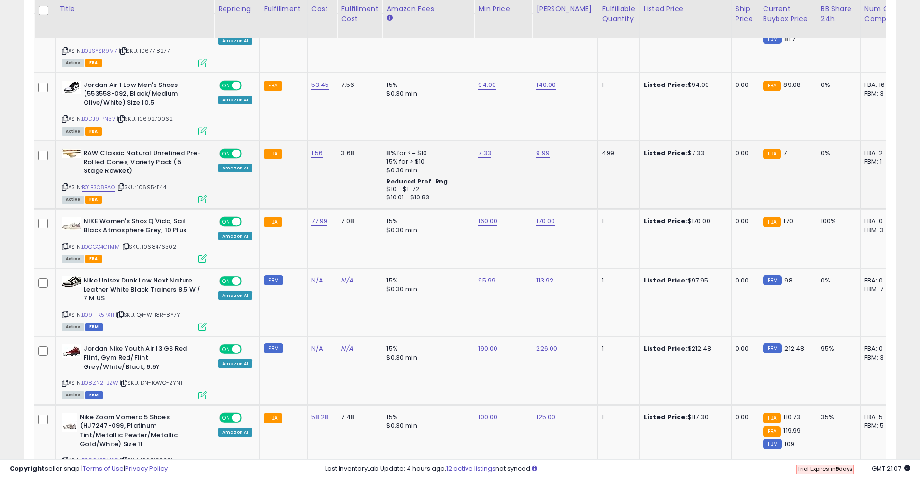
click at [65, 184] on icon at bounding box center [65, 186] width 6 height 5
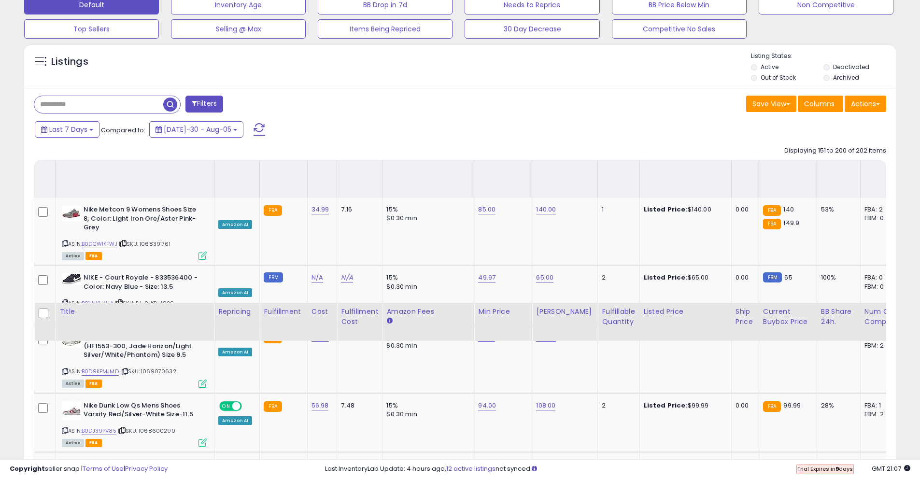
scroll to position [0, 0]
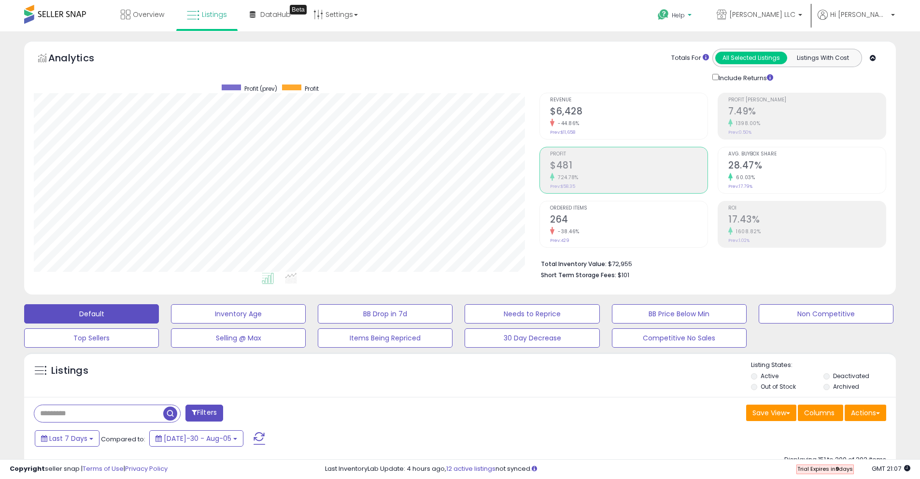
click at [694, 11] on p "Help" at bounding box center [675, 16] width 37 height 11
click at [711, 49] on link "Contact Support" at bounding box center [685, 51] width 52 height 9
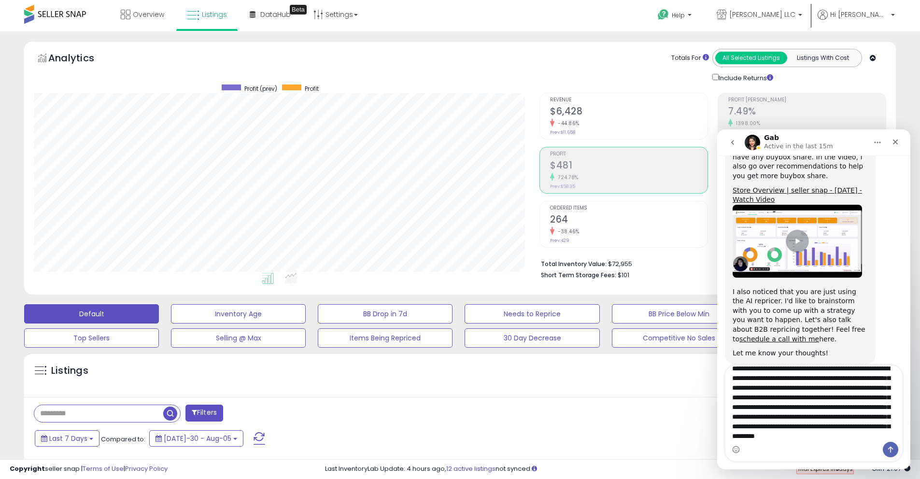
scroll to position [37, 0]
type textarea "**********"
click at [899, 142] on div "Close" at bounding box center [894, 141] width 17 height 17
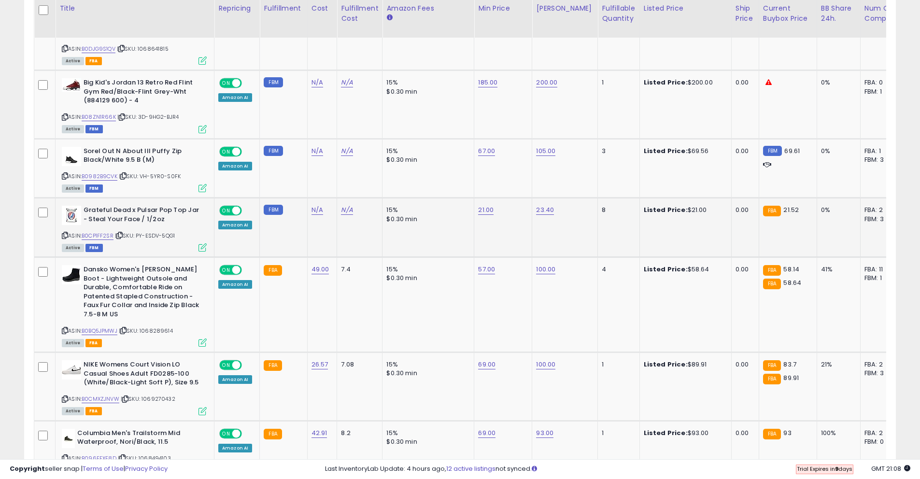
scroll to position [2390, 0]
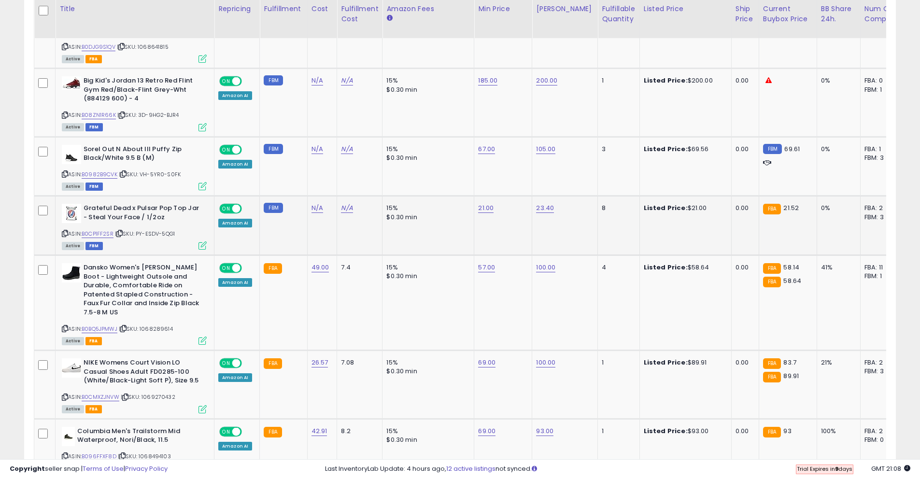
click at [64, 231] on icon at bounding box center [65, 233] width 6 height 5
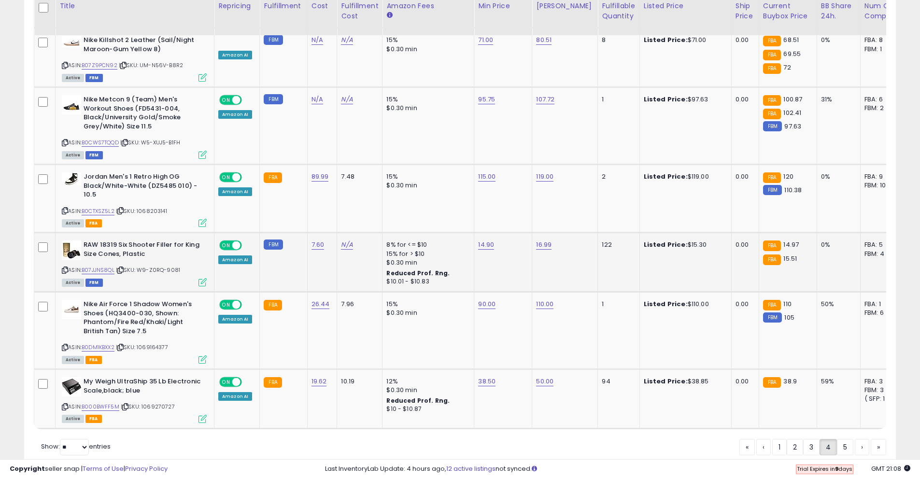
scroll to position [3451, 0]
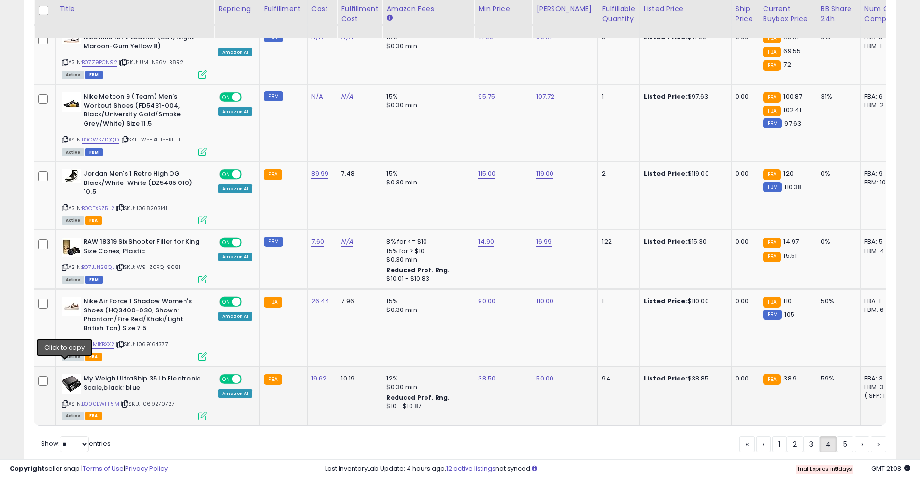
click at [66, 401] on icon at bounding box center [65, 403] width 6 height 5
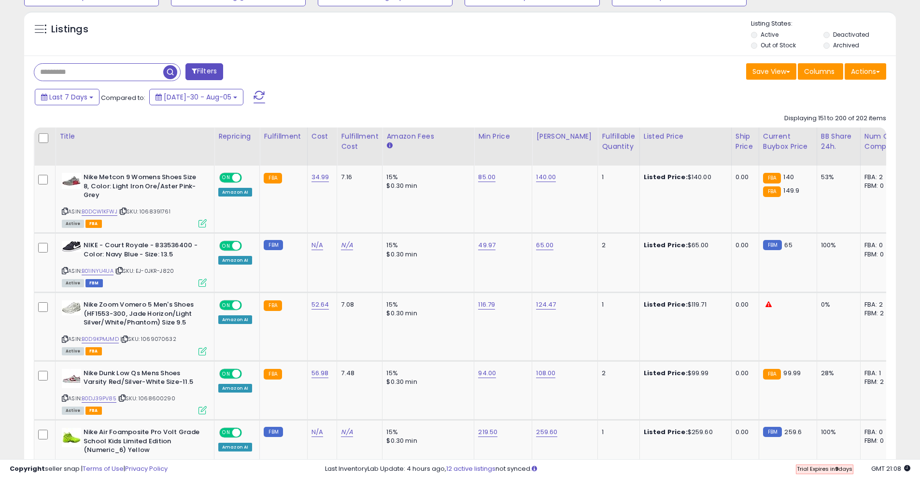
scroll to position [0, 0]
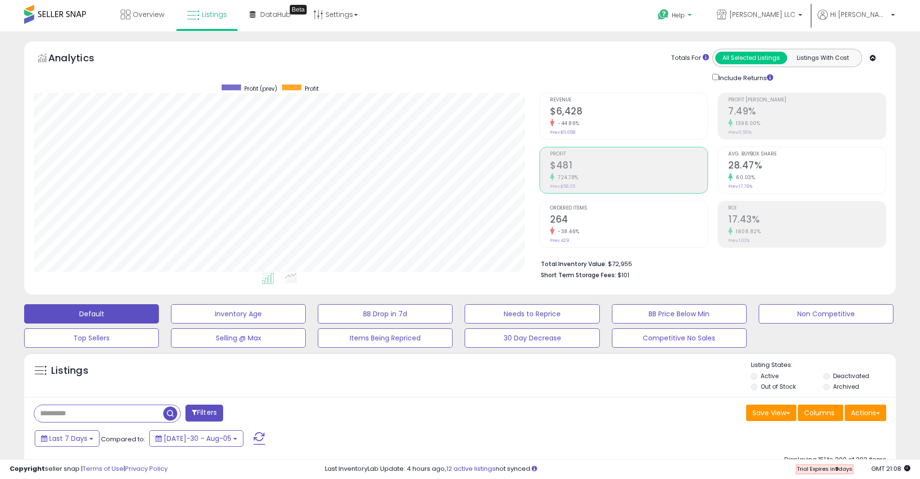
click at [701, 10] on link "Help" at bounding box center [675, 16] width 51 height 30
click at [711, 51] on link "Contact Support" at bounding box center [685, 51] width 52 height 9
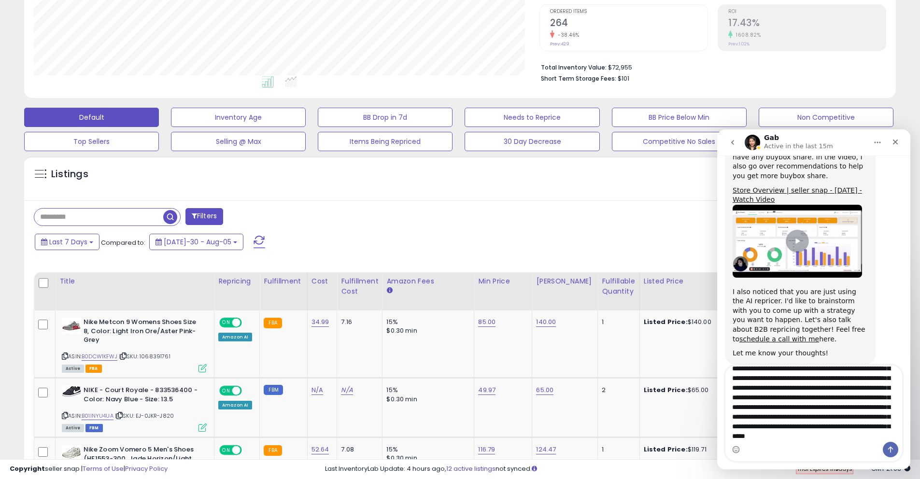
scroll to position [54, 0]
type textarea "**********"
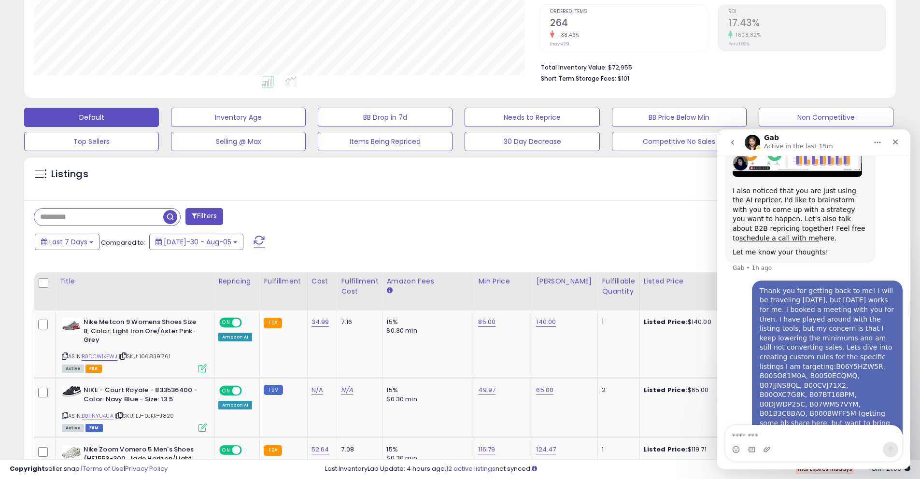
scroll to position [419, 0]
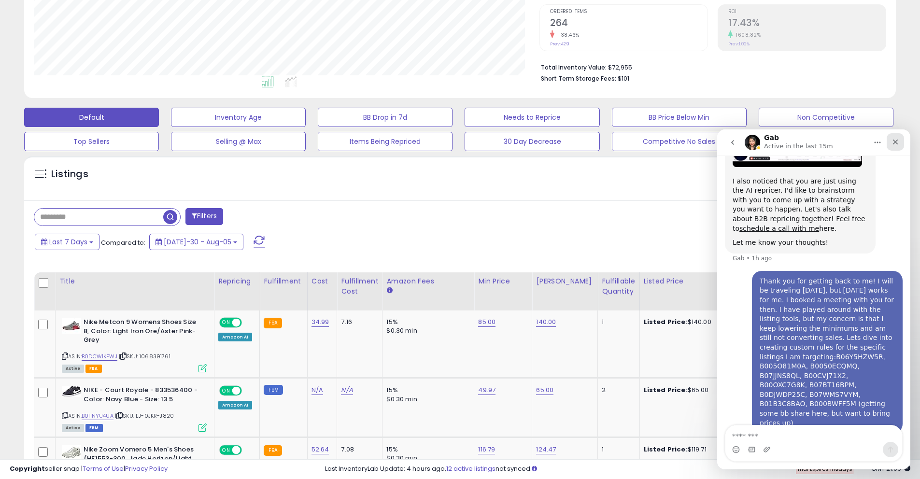
drag, startPoint x: 900, startPoint y: 138, endPoint x: 1622, endPoint y: 272, distance: 734.9
click at [900, 138] on div "Close" at bounding box center [894, 141] width 17 height 17
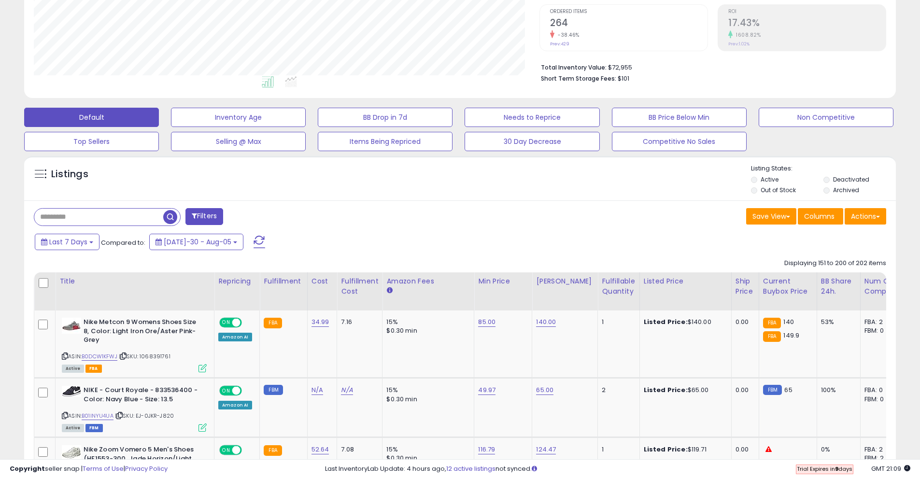
scroll to position [444, 0]
